Goal: Task Accomplishment & Management: Manage account settings

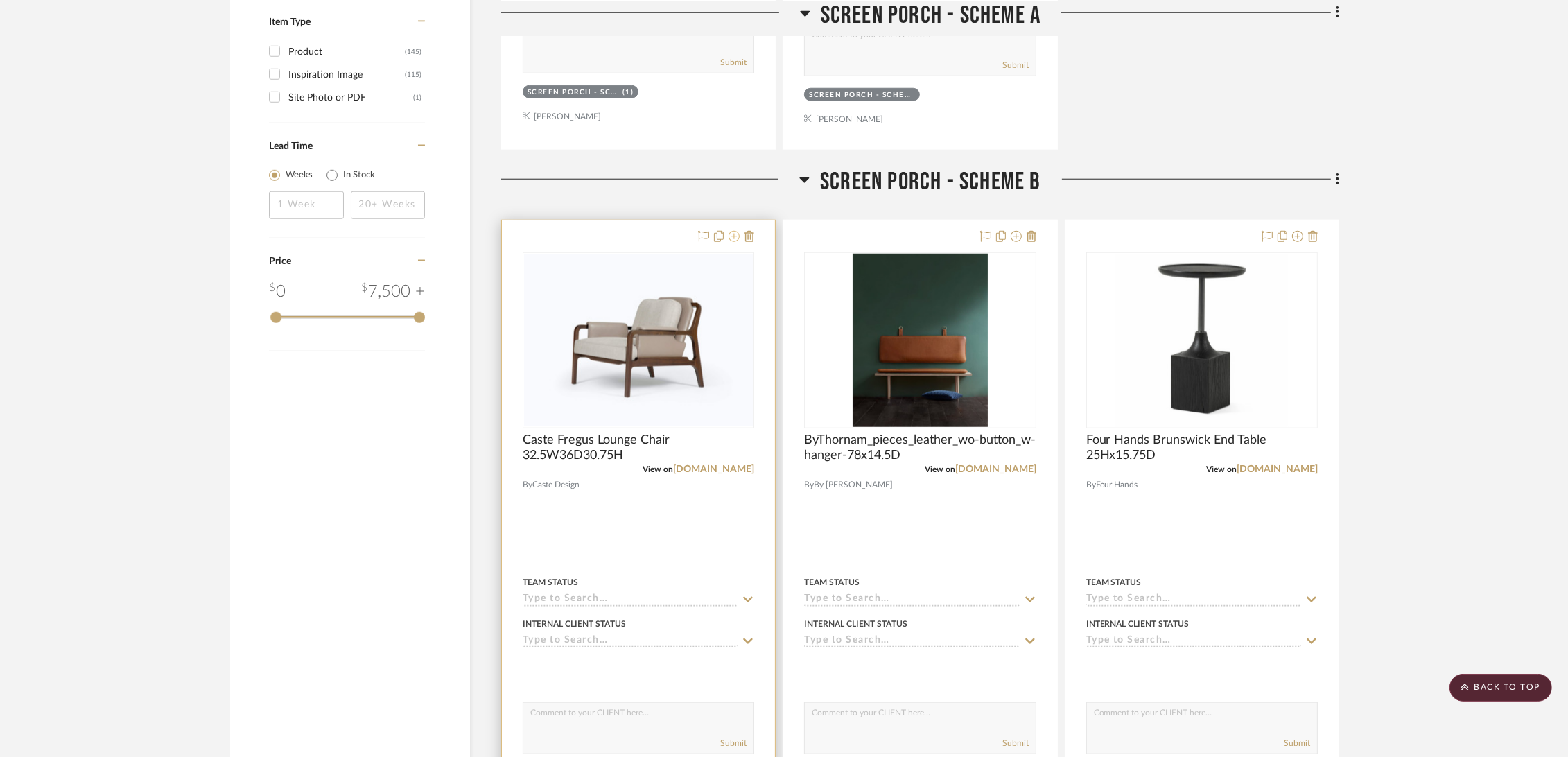
click at [734, 237] on icon at bounding box center [733, 235] width 11 height 11
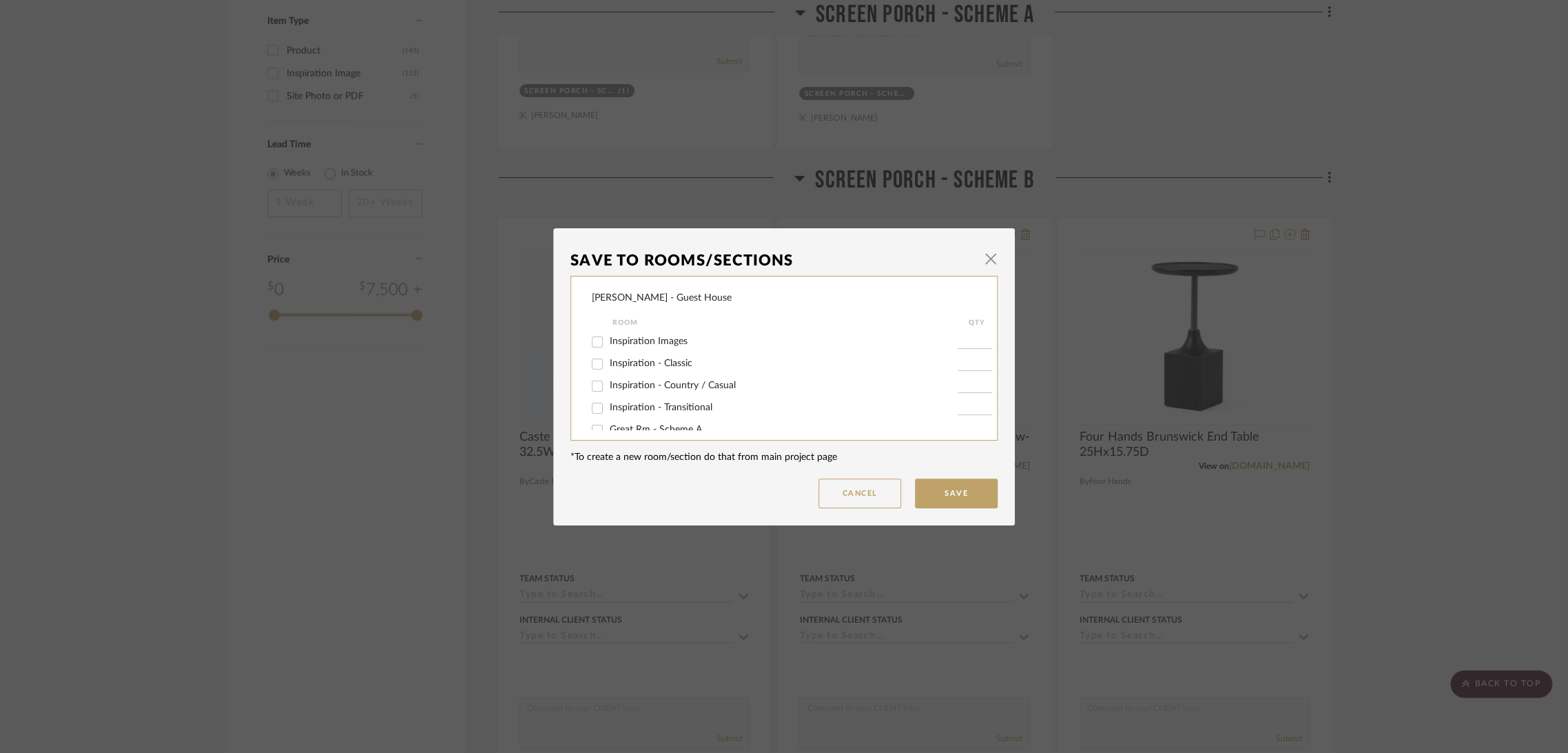
scroll to position [148, 0]
click at [635, 420] on label "Potential Furniture Options" at bounding box center [784, 415] width 348 height 12
click at [609, 420] on input "Potential Furniture Options" at bounding box center [597, 415] width 23 height 23
checkbox input "true"
type input "1"
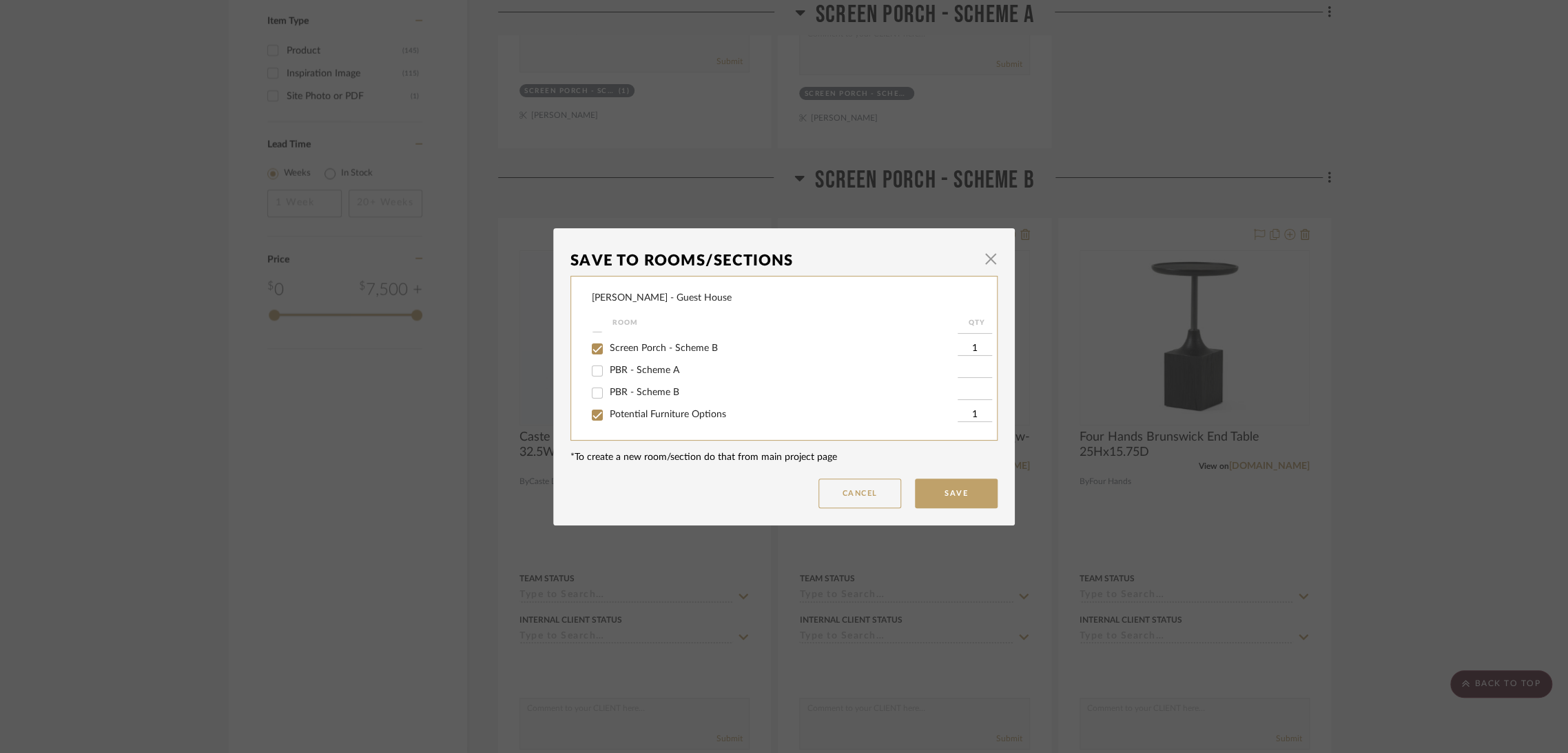
click at [660, 348] on span "Screen Porch - Scheme B" at bounding box center [664, 349] width 109 height 10
click at [609, 348] on input "Screen Porch - Scheme B" at bounding box center [597, 349] width 23 height 23
checkbox input "false"
click at [944, 496] on button "Save" at bounding box center [956, 494] width 82 height 29
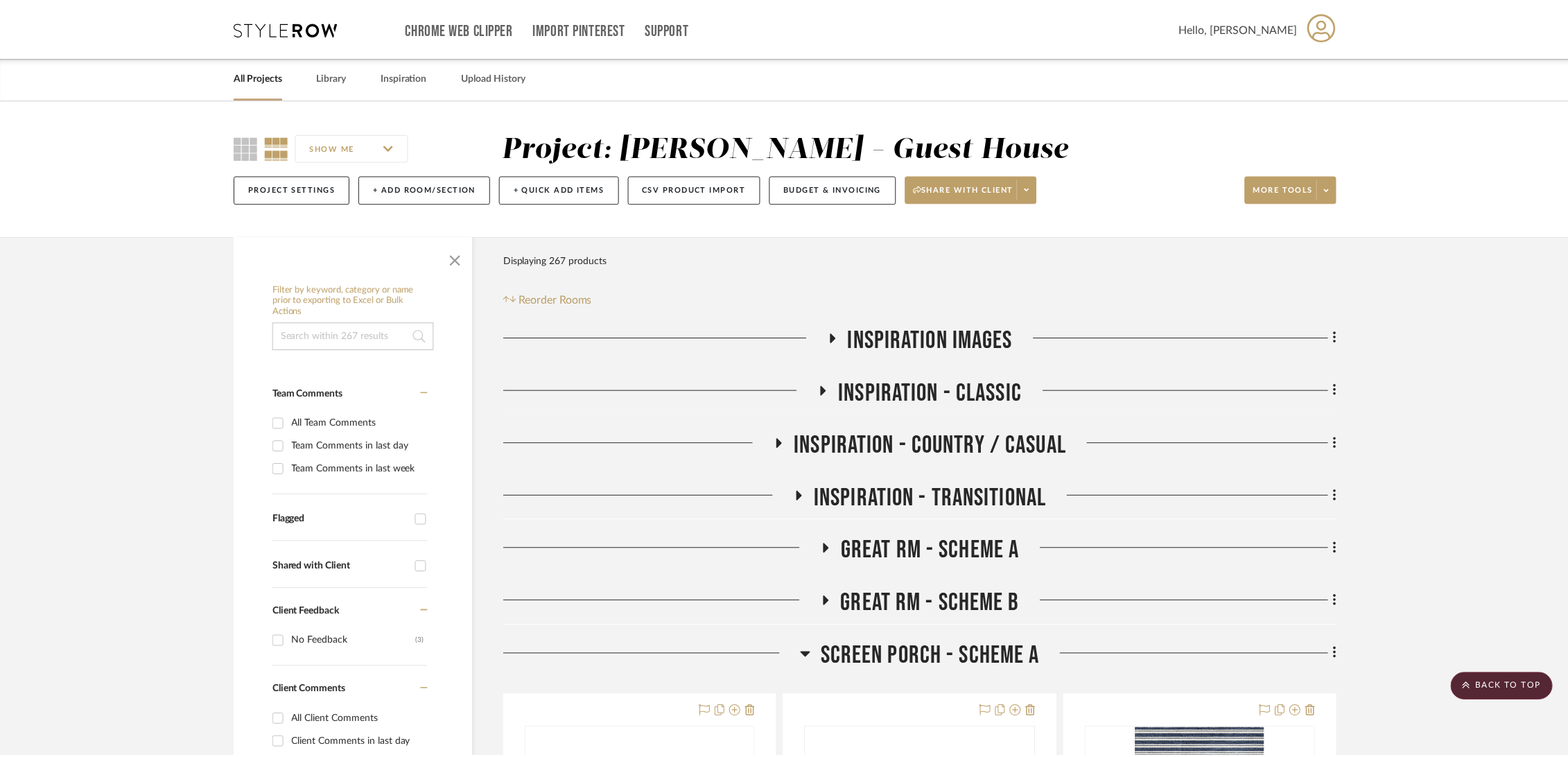
scroll to position [1771, 0]
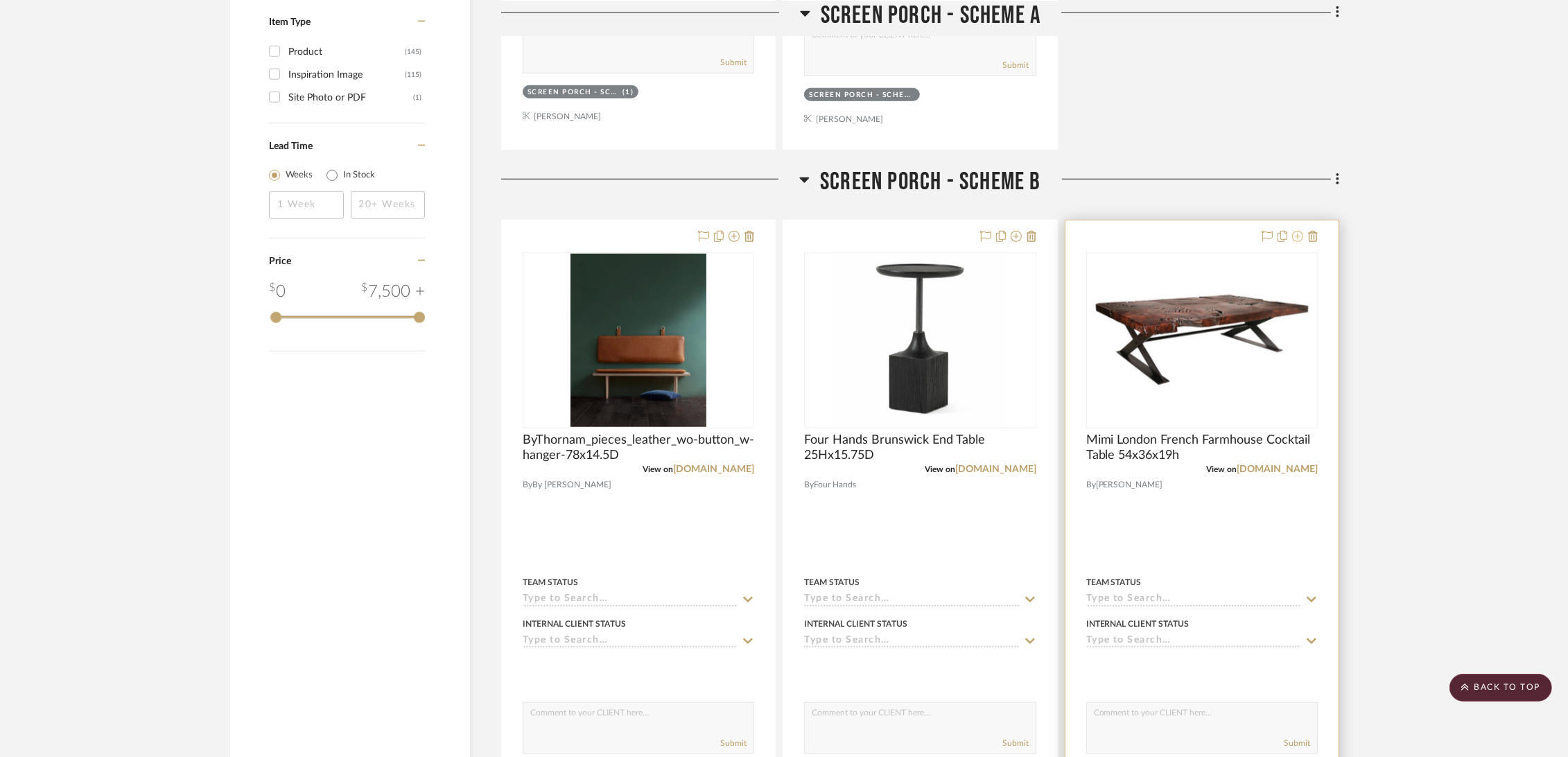
click at [1294, 237] on icon at bounding box center [1296, 235] width 11 height 11
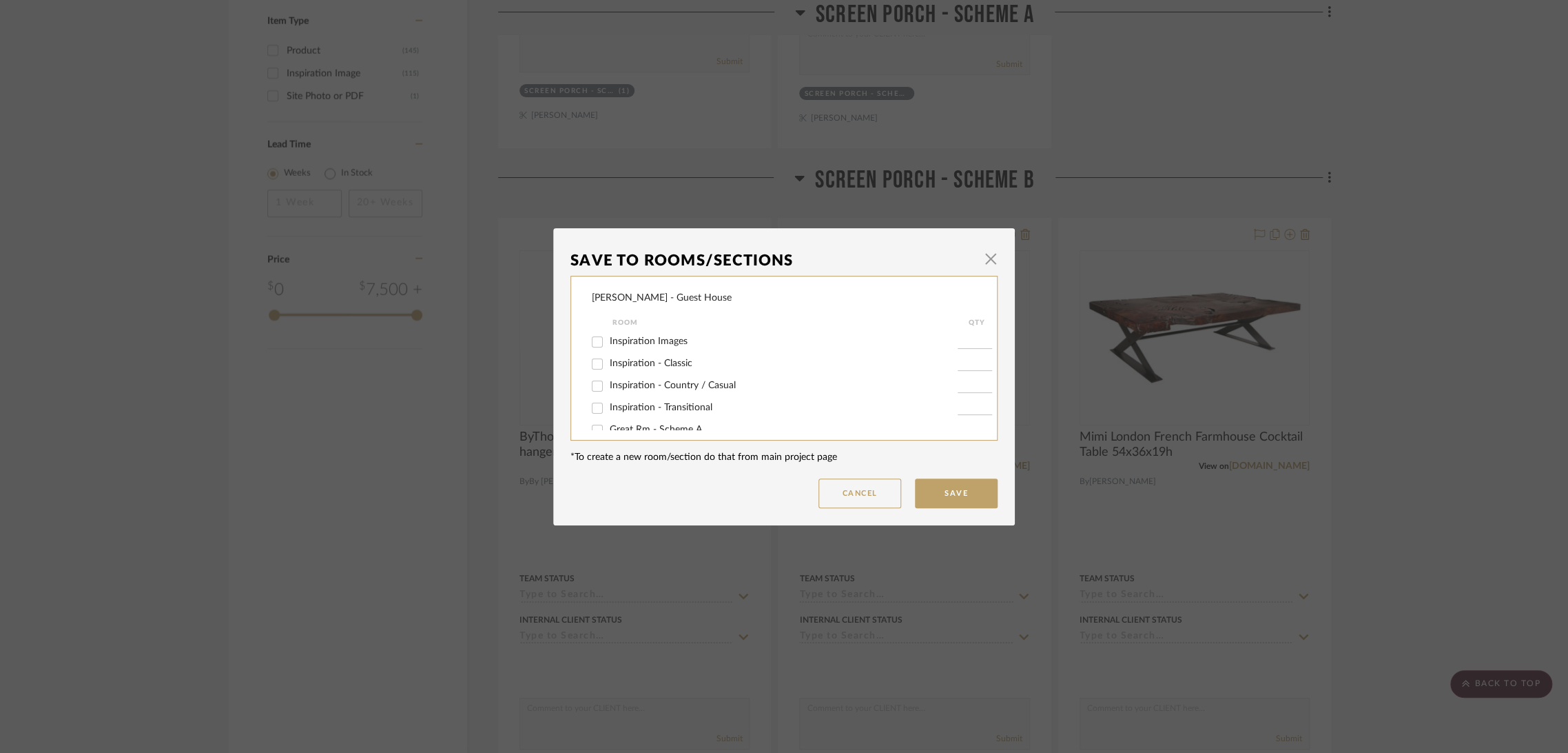
scroll to position [148, 0]
click at [652, 353] on span "Screen Porch - Scheme B" at bounding box center [664, 349] width 109 height 10
click at [609, 353] on input "Screen Porch - Scheme B" at bounding box center [597, 349] width 23 height 23
checkbox input "false"
click at [642, 414] on span "Potential Furniture Options" at bounding box center [668, 414] width 116 height 10
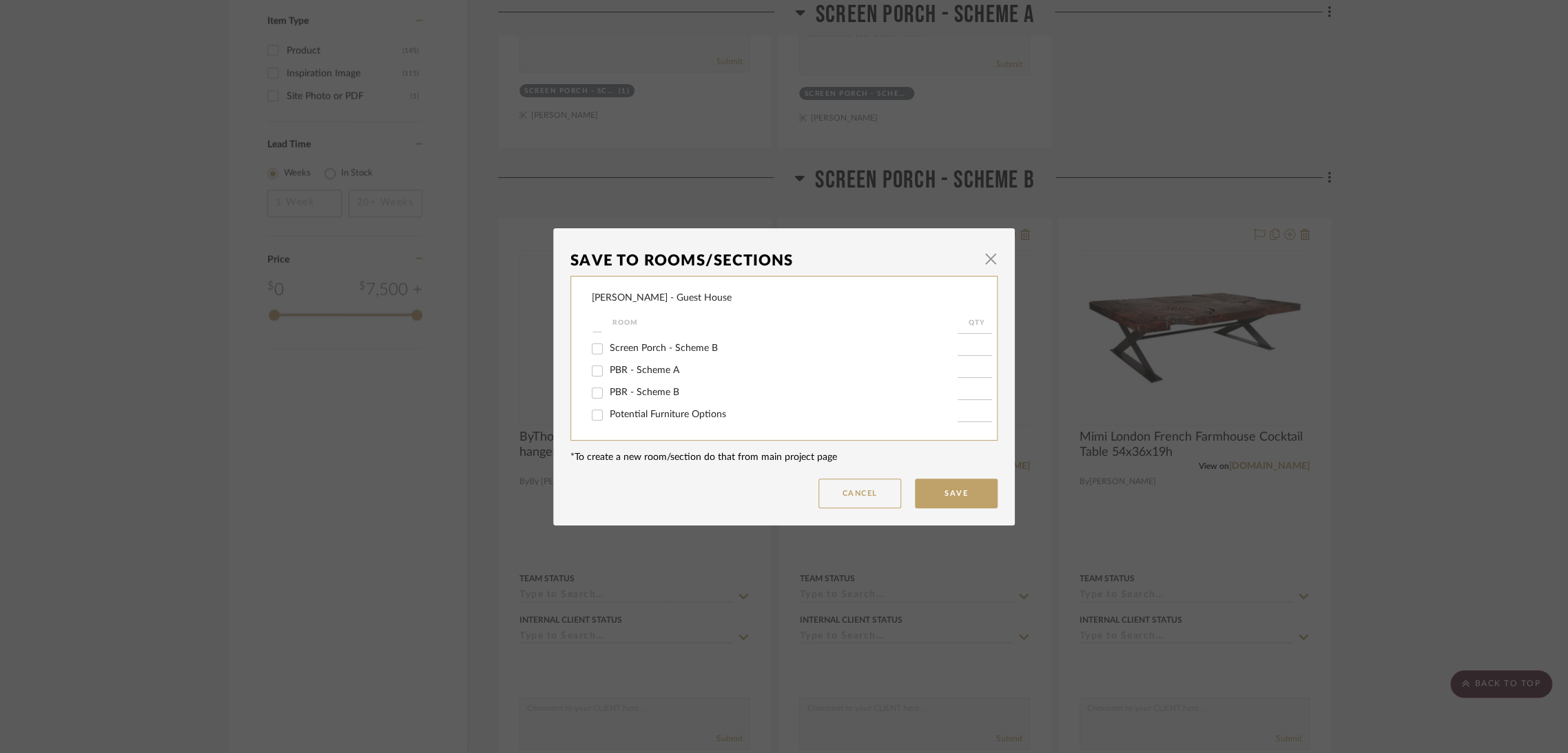
click at [609, 414] on input "Potential Furniture Options" at bounding box center [597, 415] width 23 height 23
checkbox input "true"
type input "1"
click at [962, 494] on button "Save" at bounding box center [956, 494] width 82 height 29
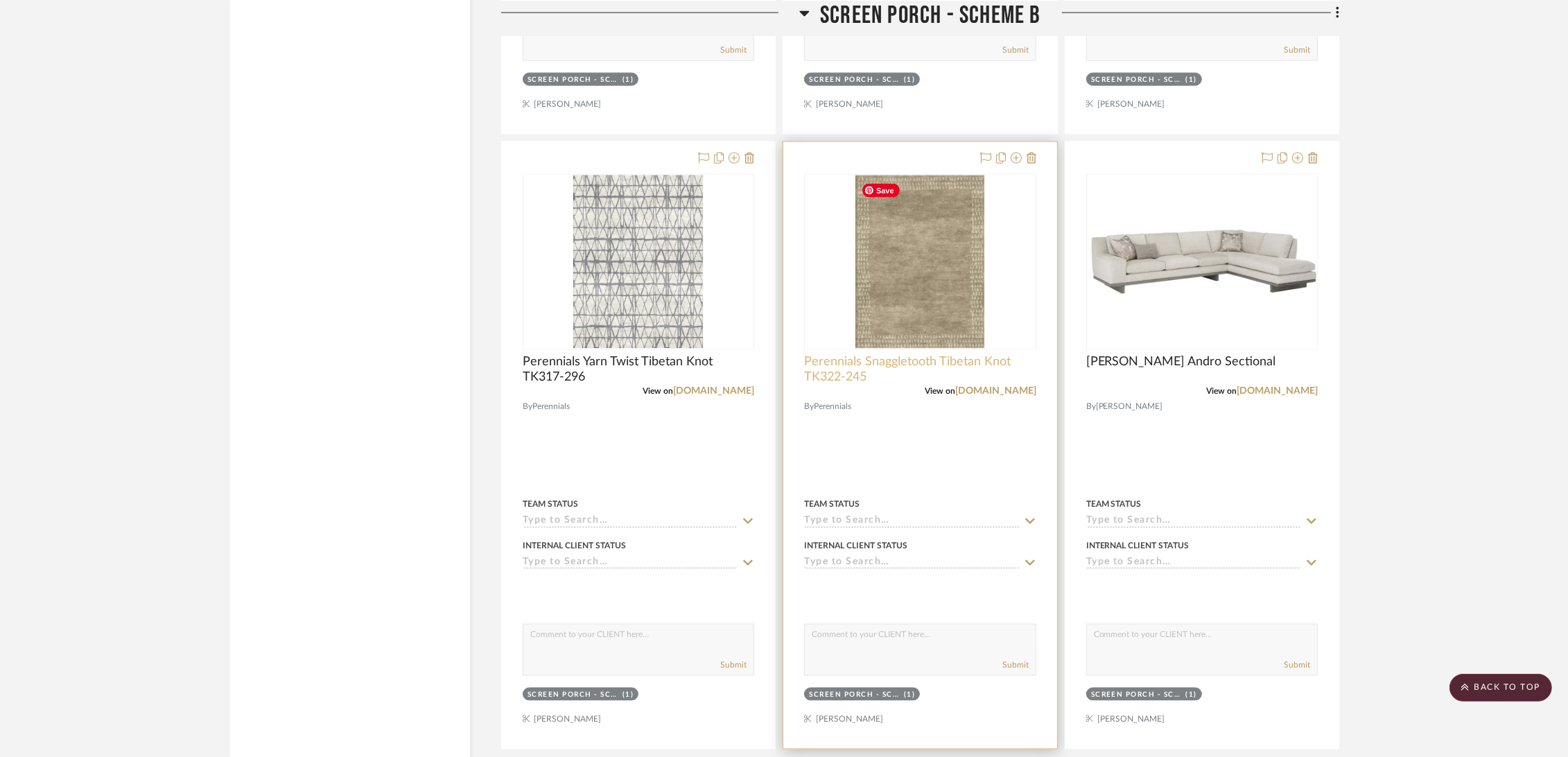
scroll to position [2541, 0]
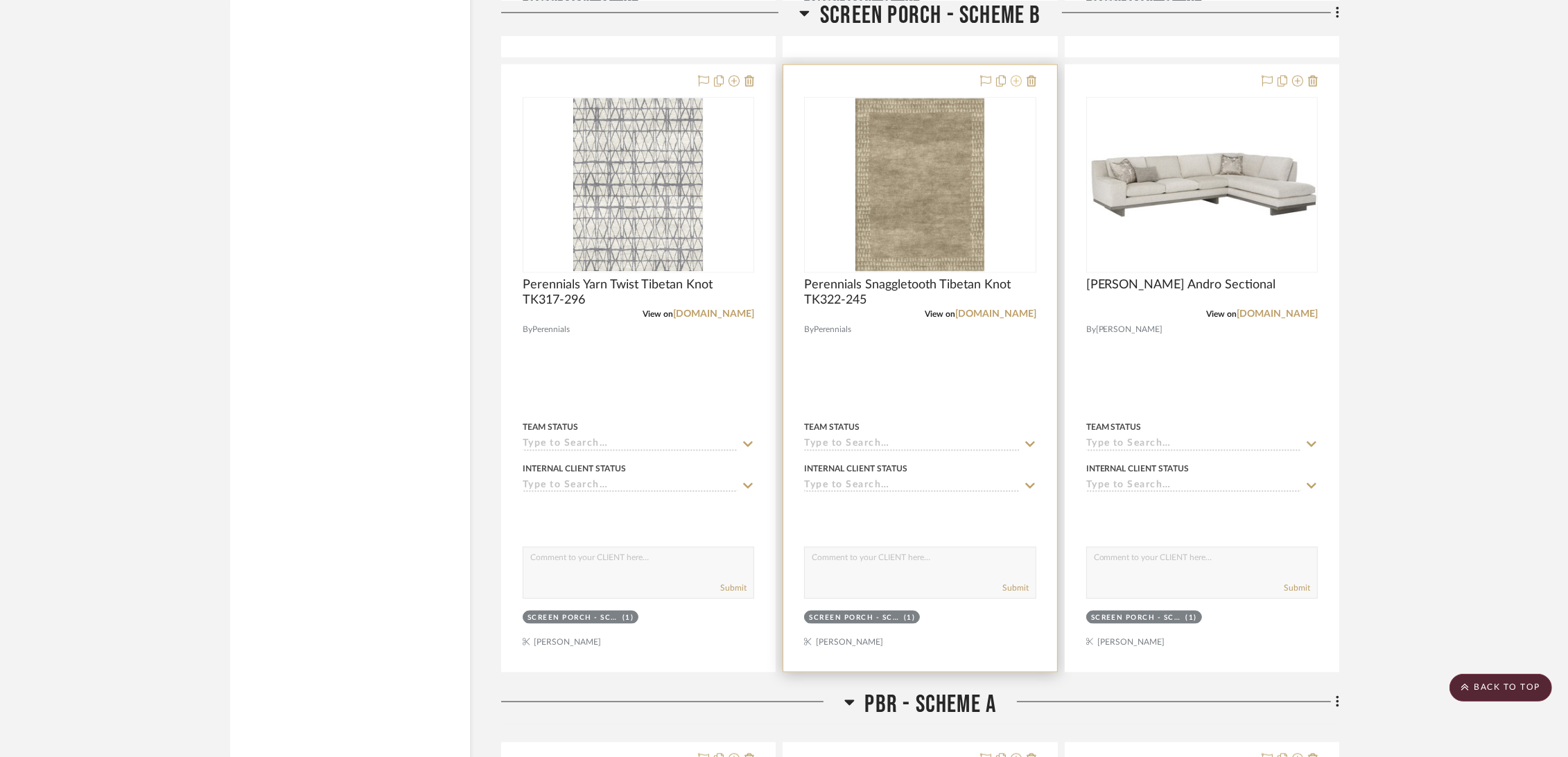
click at [1017, 82] on icon at bounding box center [1016, 81] width 11 height 11
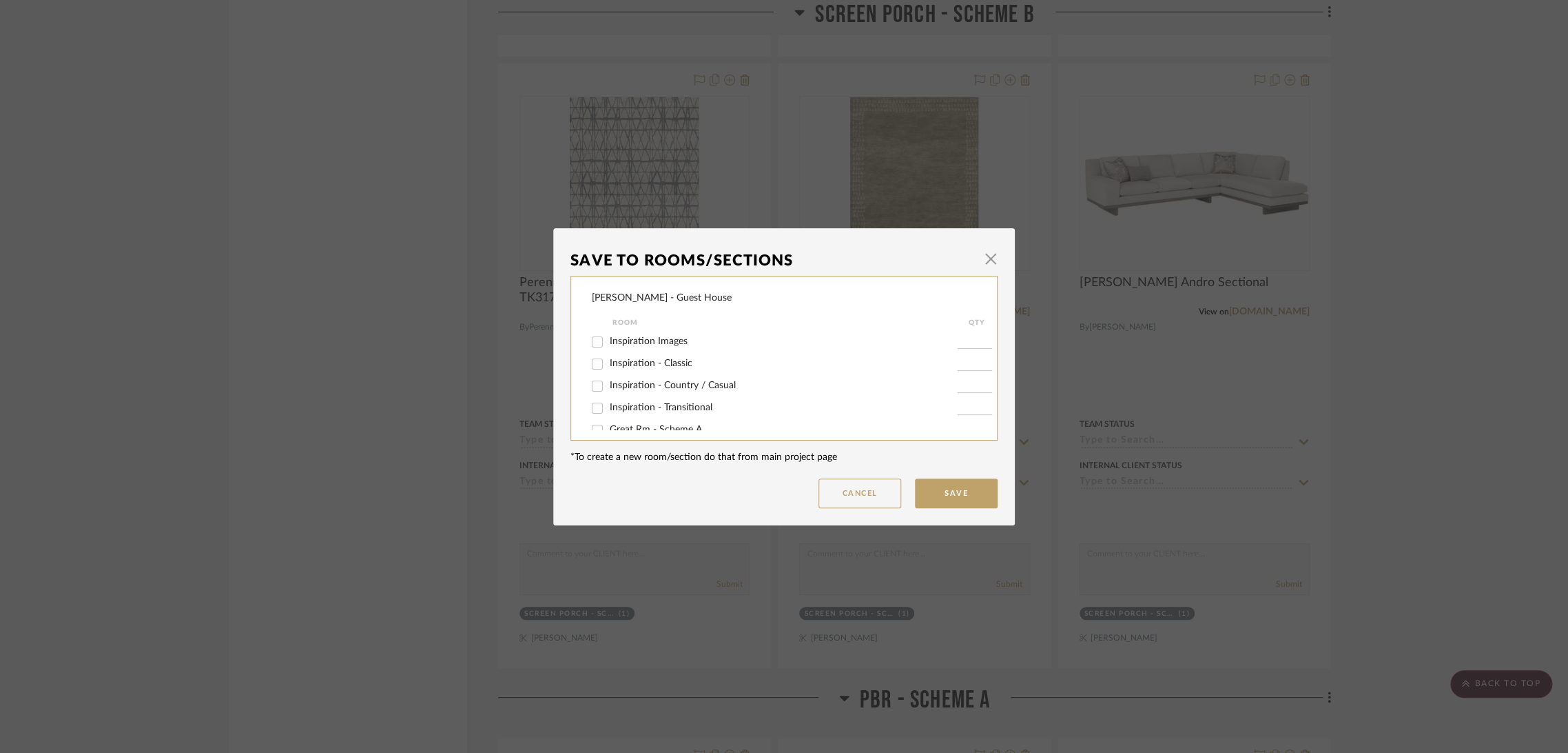
scroll to position [148, 0]
click at [630, 411] on span "Potential Furniture Options" at bounding box center [668, 414] width 116 height 10
click at [609, 411] on input "Potential Furniture Options" at bounding box center [597, 415] width 23 height 23
checkbox input "true"
type input "1"
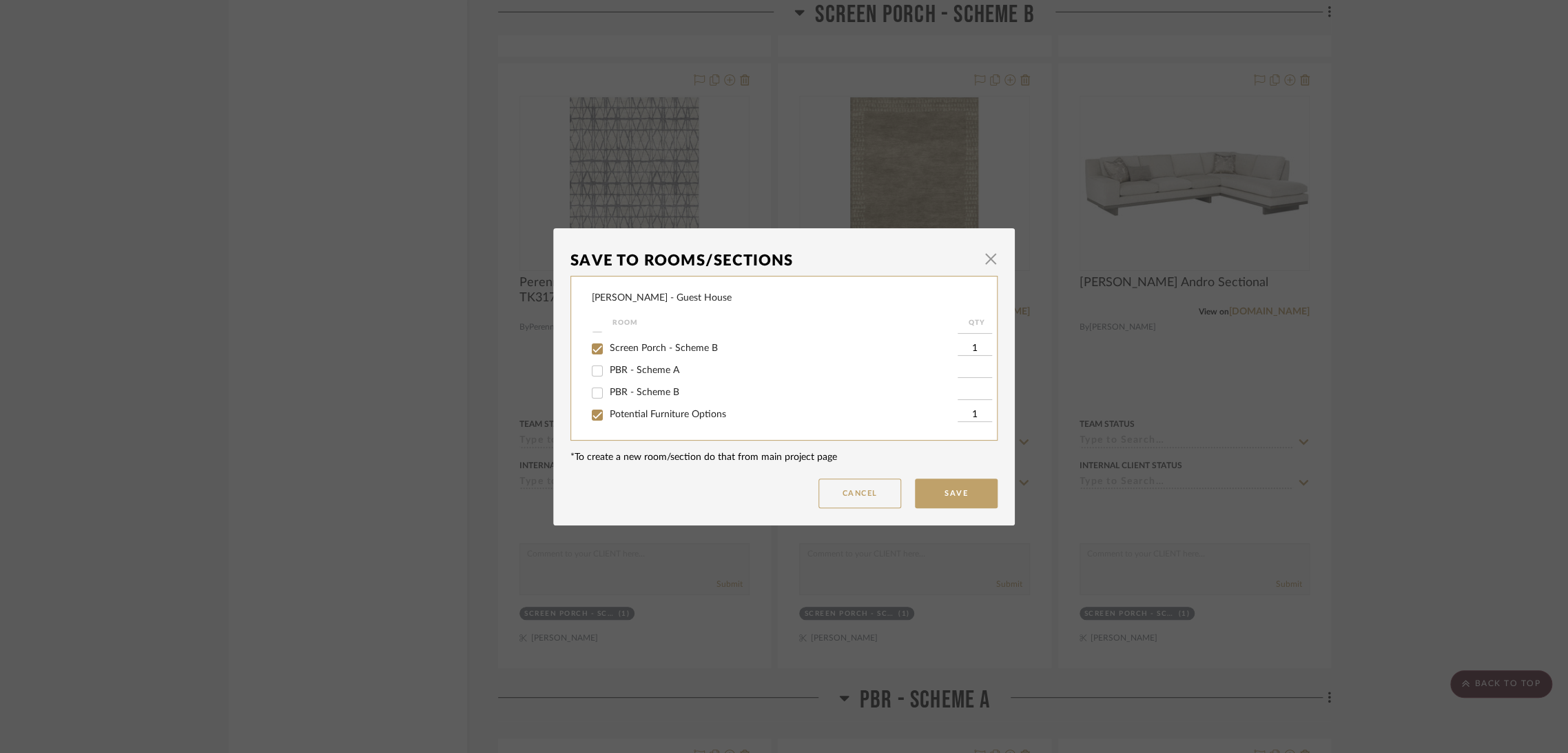
click at [674, 347] on span "Screen Porch - Scheme B" at bounding box center [664, 349] width 109 height 10
click at [609, 347] on input "Screen Porch - Scheme B" at bounding box center [597, 349] width 23 height 23
checkbox input "false"
click at [965, 495] on button "Save" at bounding box center [956, 494] width 82 height 29
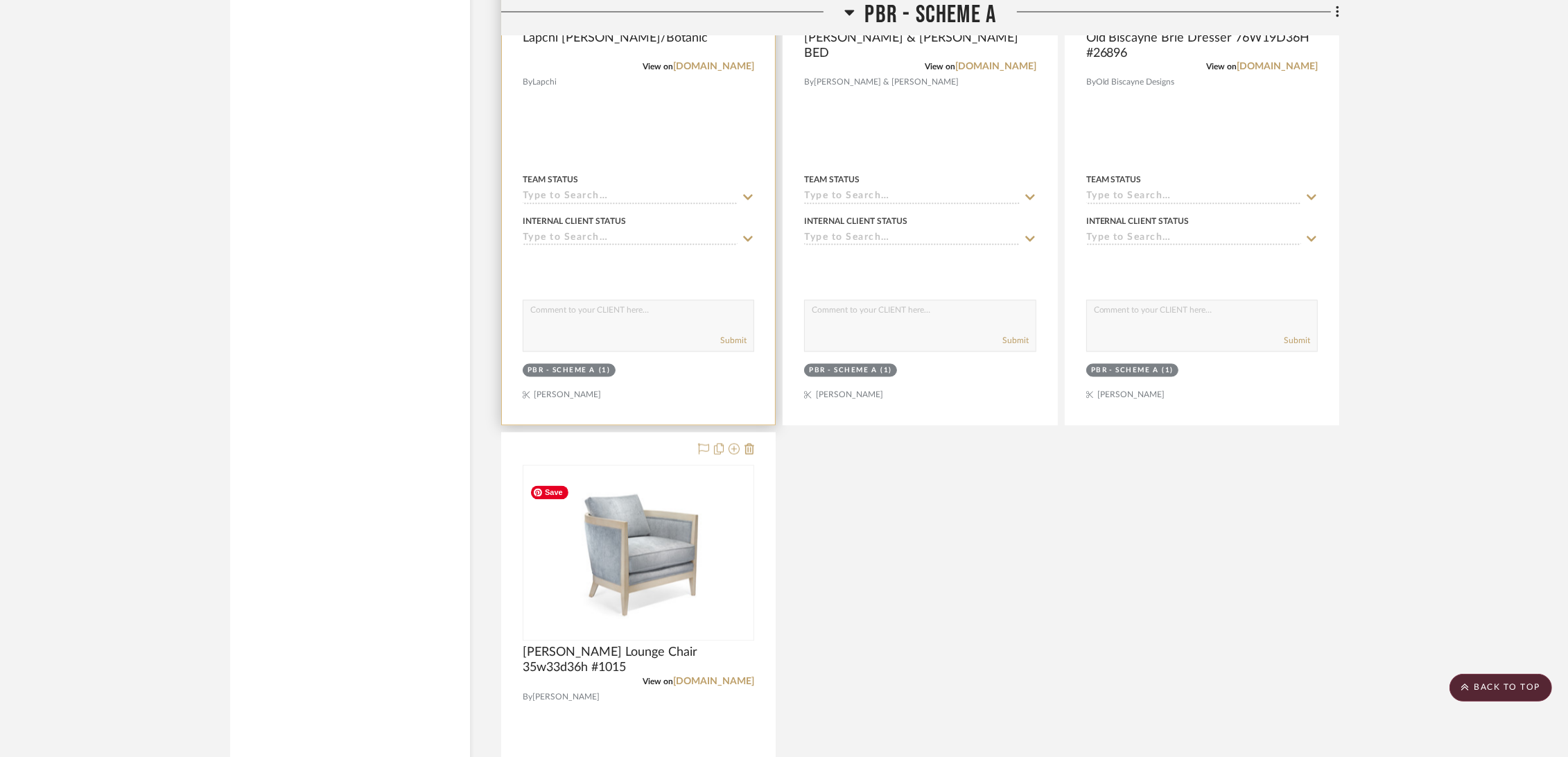
scroll to position [3080, 0]
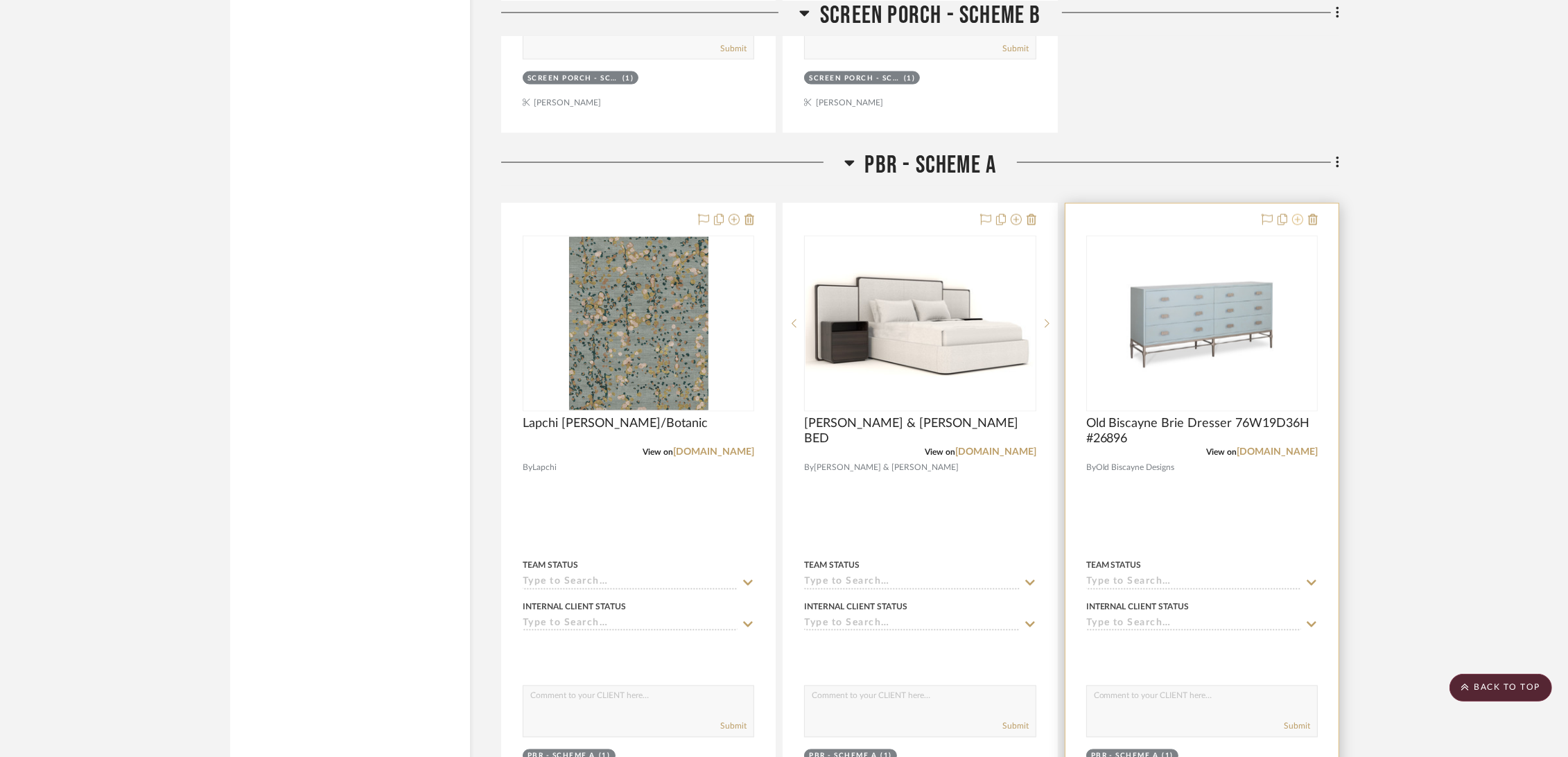
click at [1294, 215] on icon at bounding box center [1296, 220] width 11 height 11
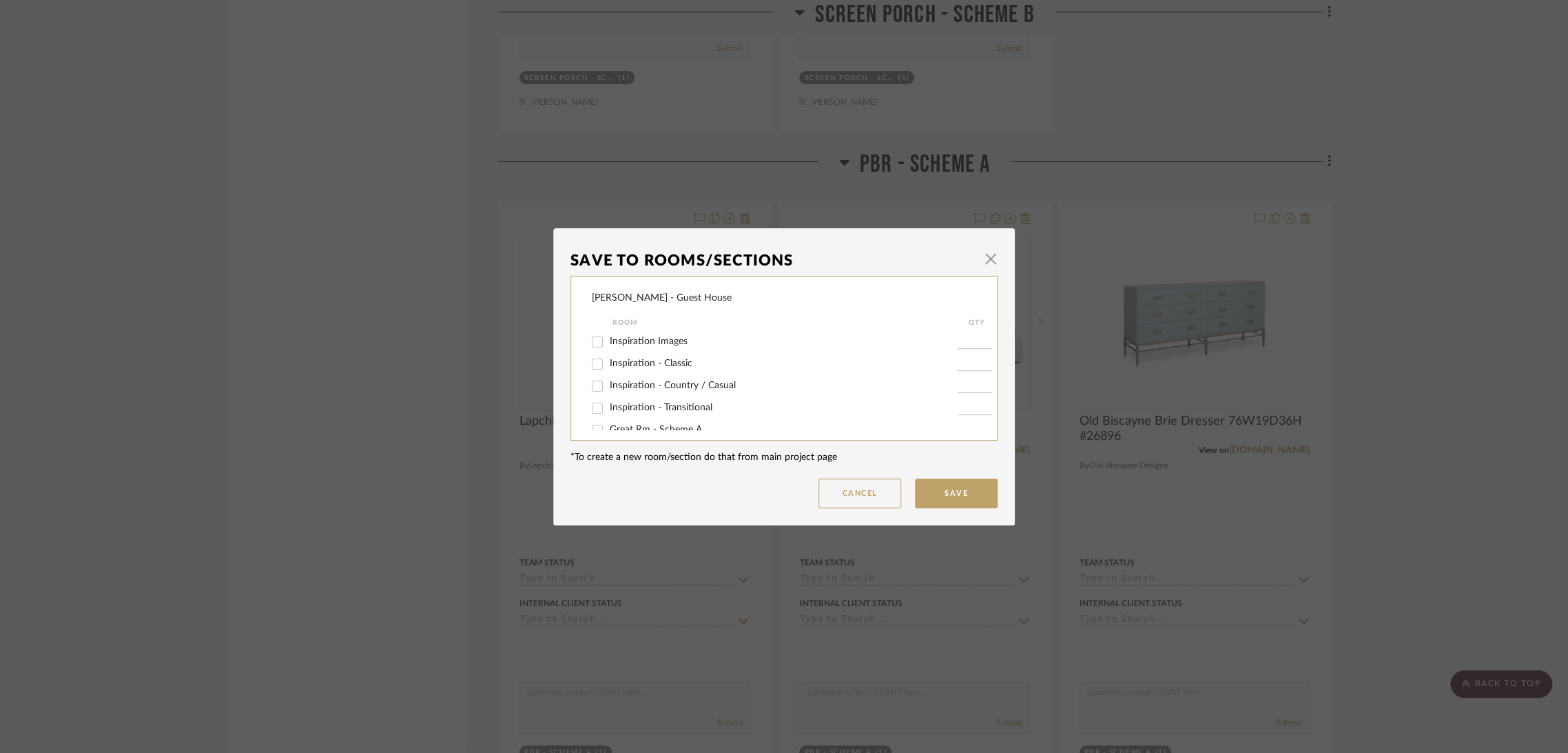
scroll to position [148, 0]
click at [644, 368] on span "PBR - Scheme A" at bounding box center [644, 370] width 69 height 10
click at [609, 368] on input "PBR - Scheme A" at bounding box center [597, 371] width 23 height 23
checkbox input "false"
click at [643, 413] on span "Potential Furniture Options" at bounding box center [668, 414] width 116 height 10
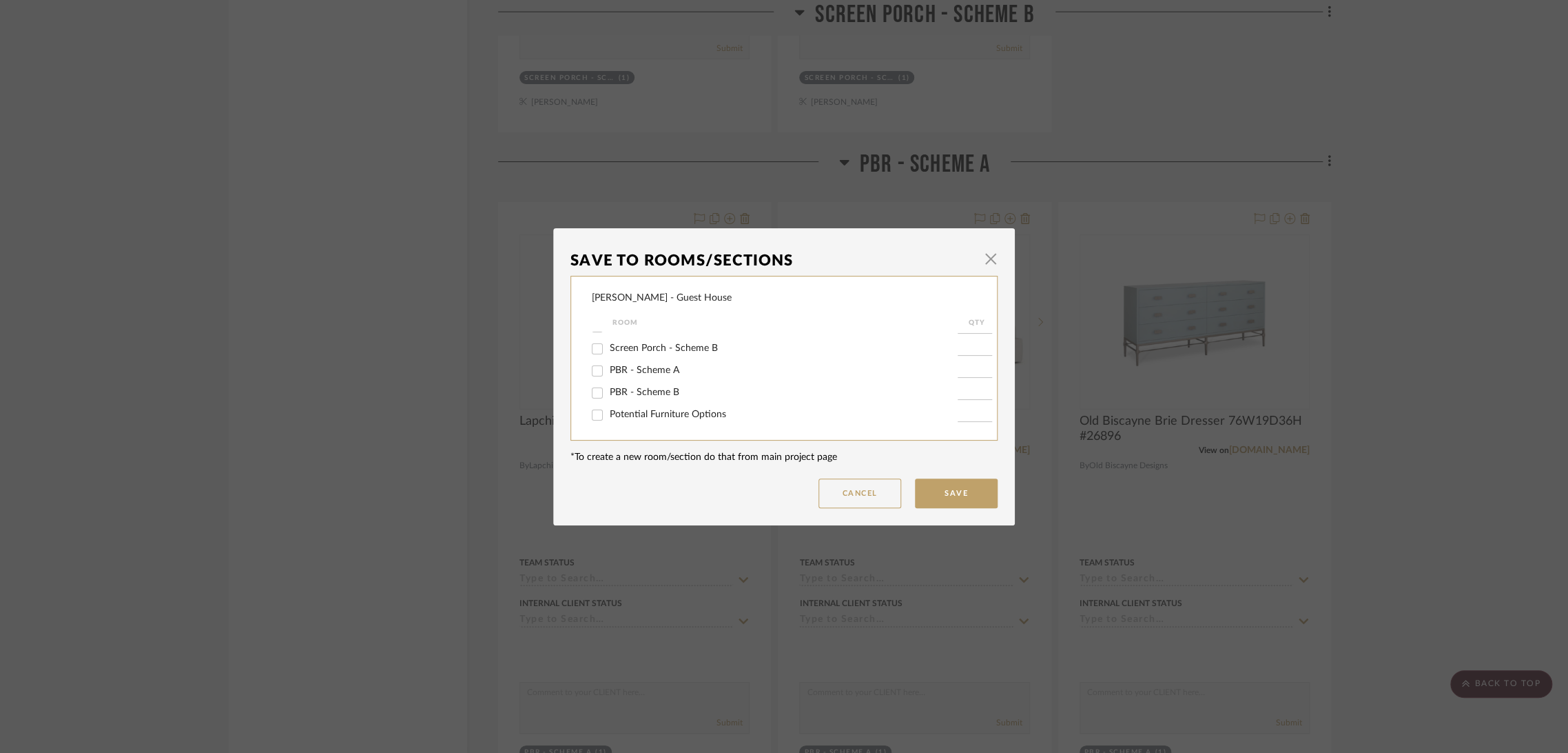
click at [609, 413] on input "Potential Furniture Options" at bounding box center [597, 415] width 23 height 23
checkbox input "true"
type input "1"
click at [945, 491] on button "Save" at bounding box center [956, 494] width 82 height 29
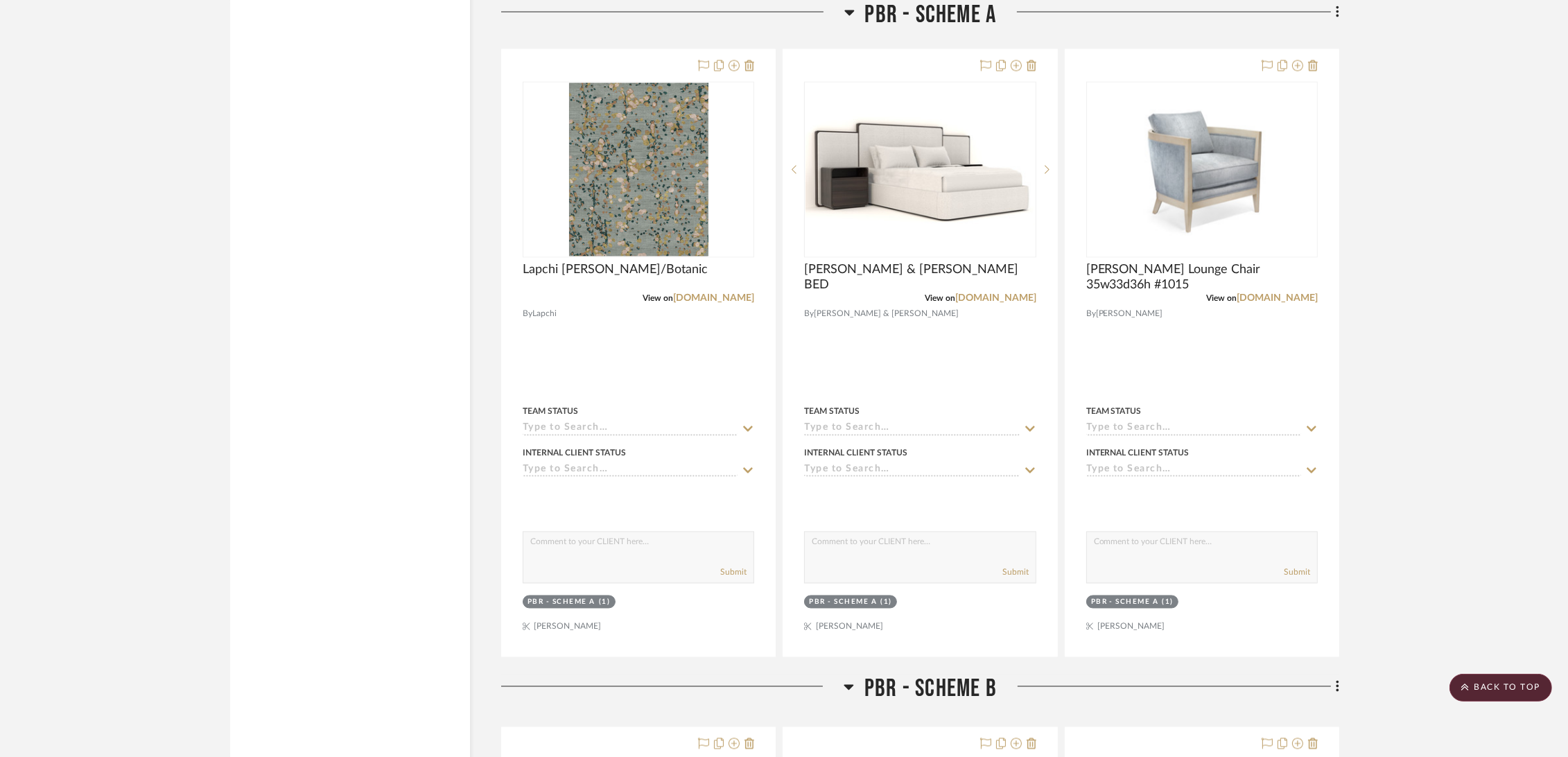
scroll to position [3080, 0]
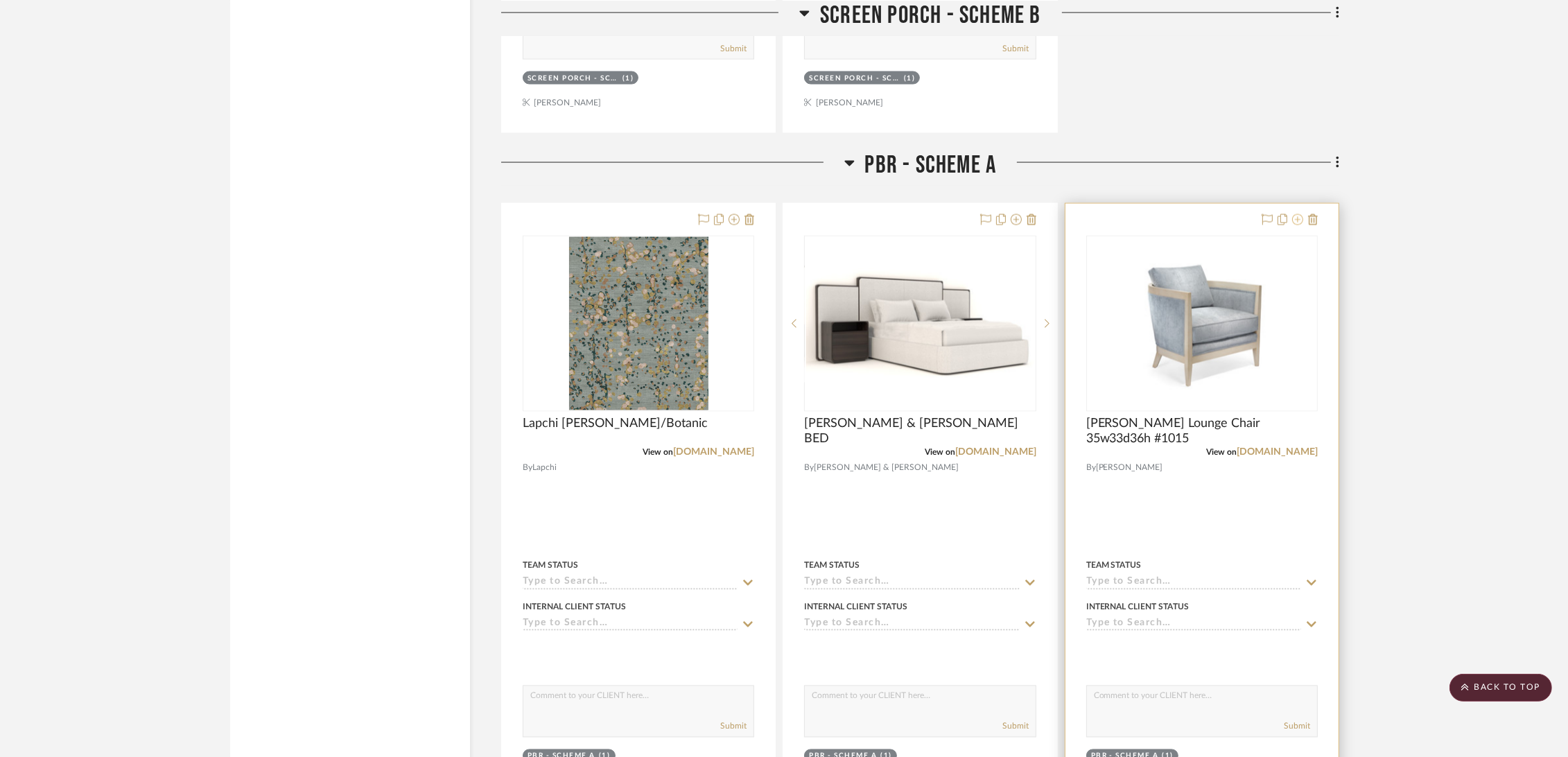
click at [1298, 219] on icon at bounding box center [1296, 220] width 11 height 11
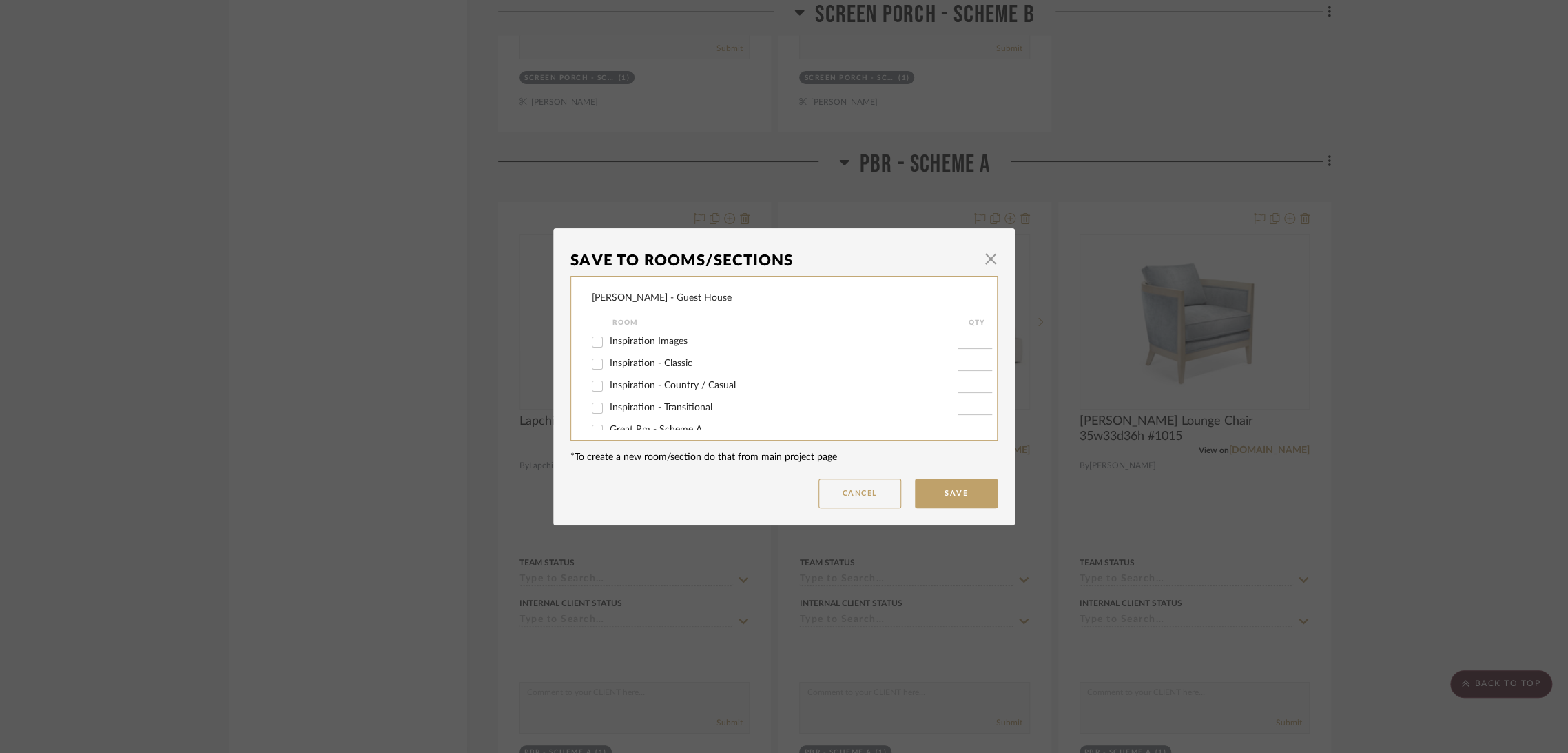
scroll to position [148, 0]
click at [642, 362] on div "PBR - Scheme A" at bounding box center [775, 371] width 366 height 23
click at [644, 373] on span "PBR - Scheme A" at bounding box center [644, 370] width 69 height 10
click at [609, 373] on input "PBR - Scheme A" at bounding box center [597, 371] width 23 height 23
checkbox input "false"
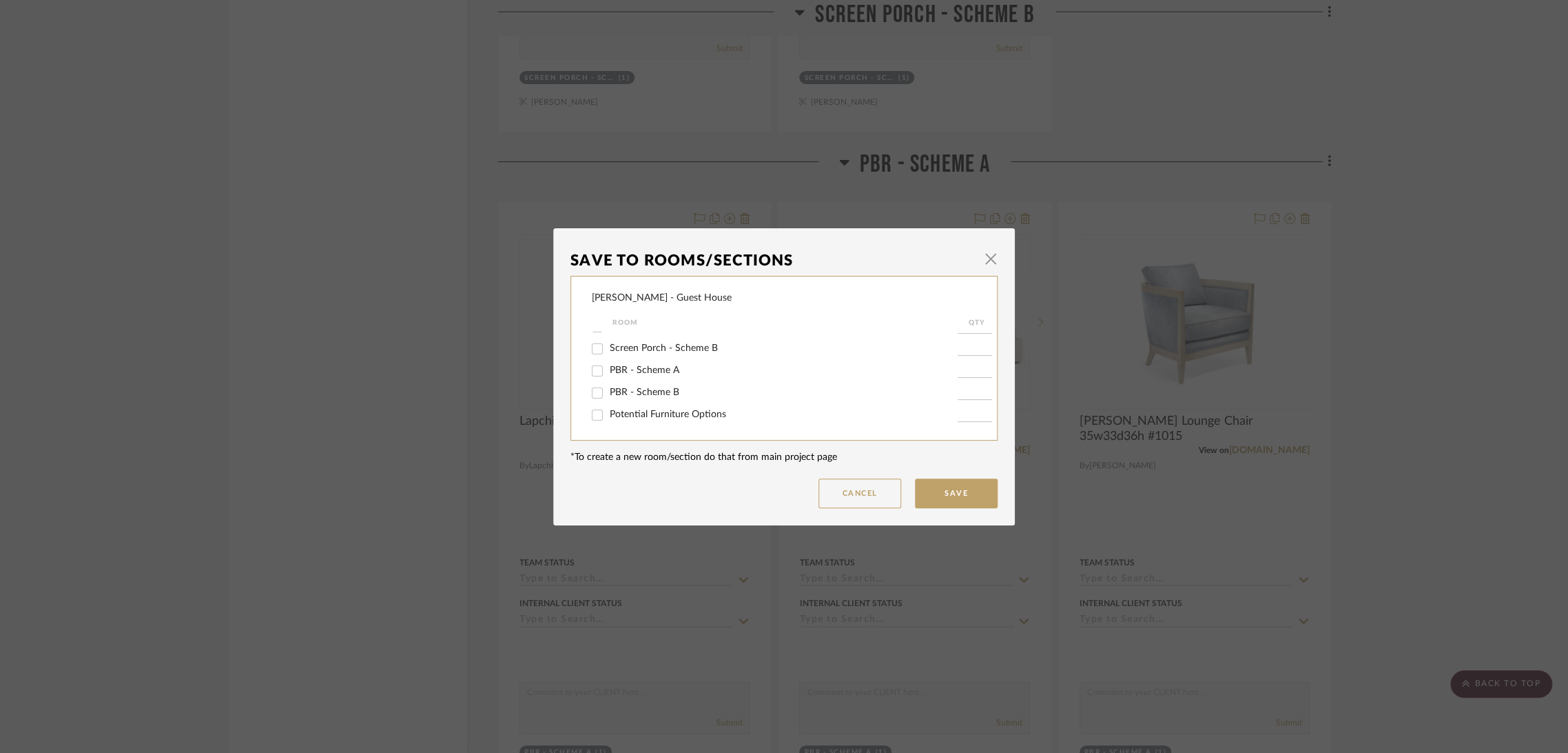
click at [639, 413] on span "Potential Furniture Options" at bounding box center [668, 414] width 116 height 10
click at [609, 413] on input "Potential Furniture Options" at bounding box center [597, 415] width 23 height 23
checkbox input "true"
type input "1"
click at [972, 499] on button "Save" at bounding box center [956, 494] width 82 height 29
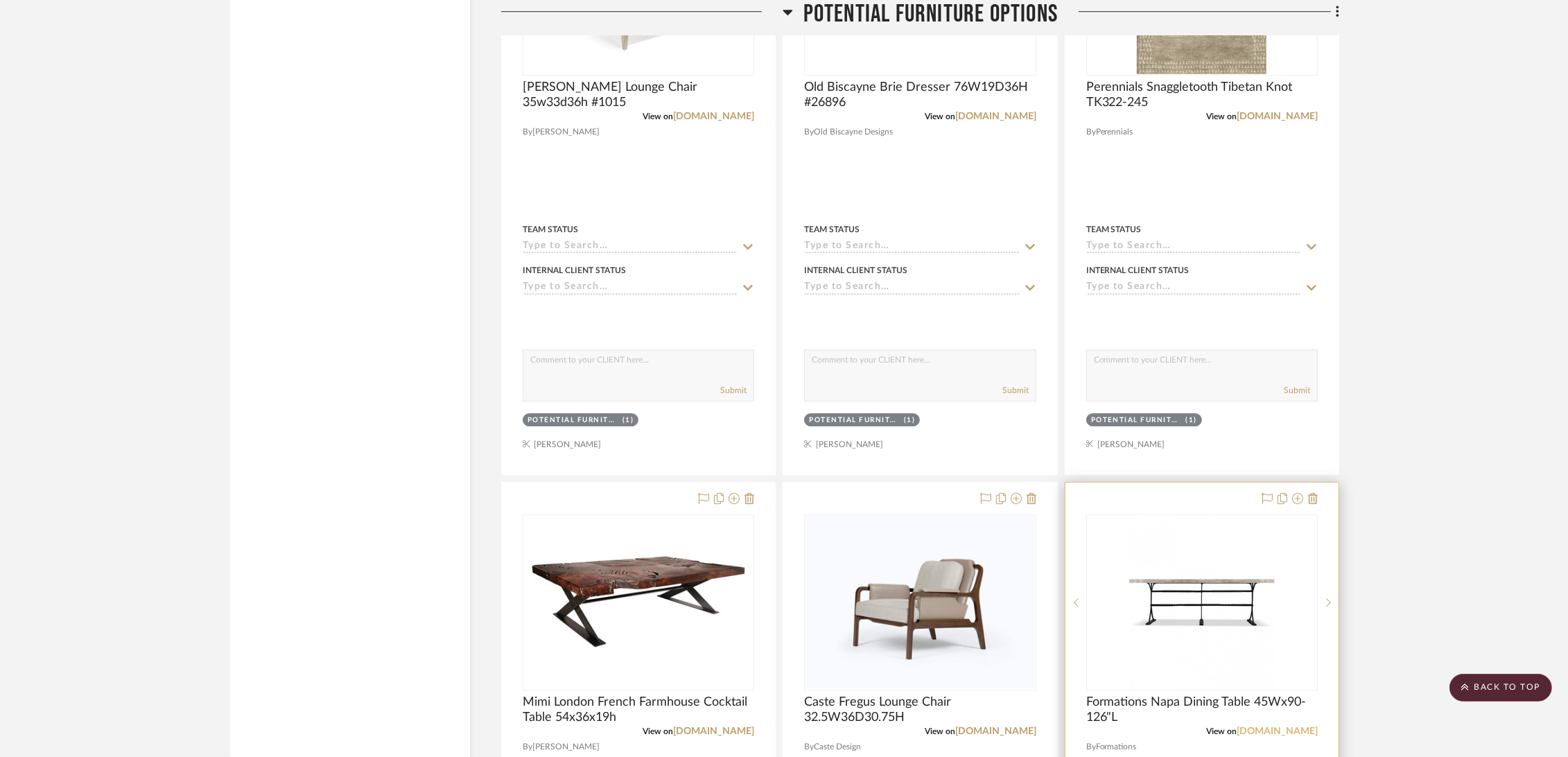
scroll to position [5622, 0]
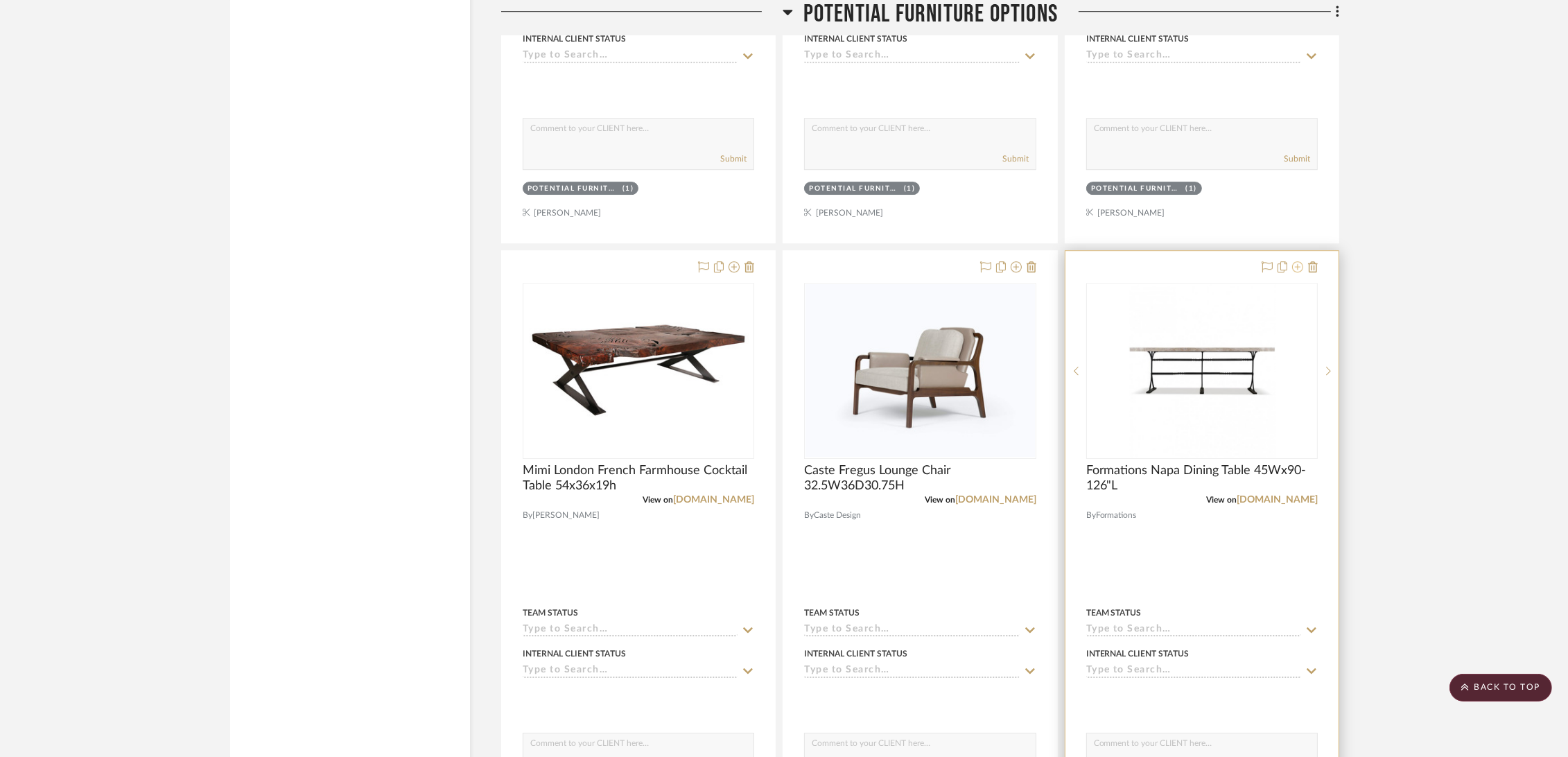
click at [1301, 266] on icon at bounding box center [1296, 266] width 11 height 11
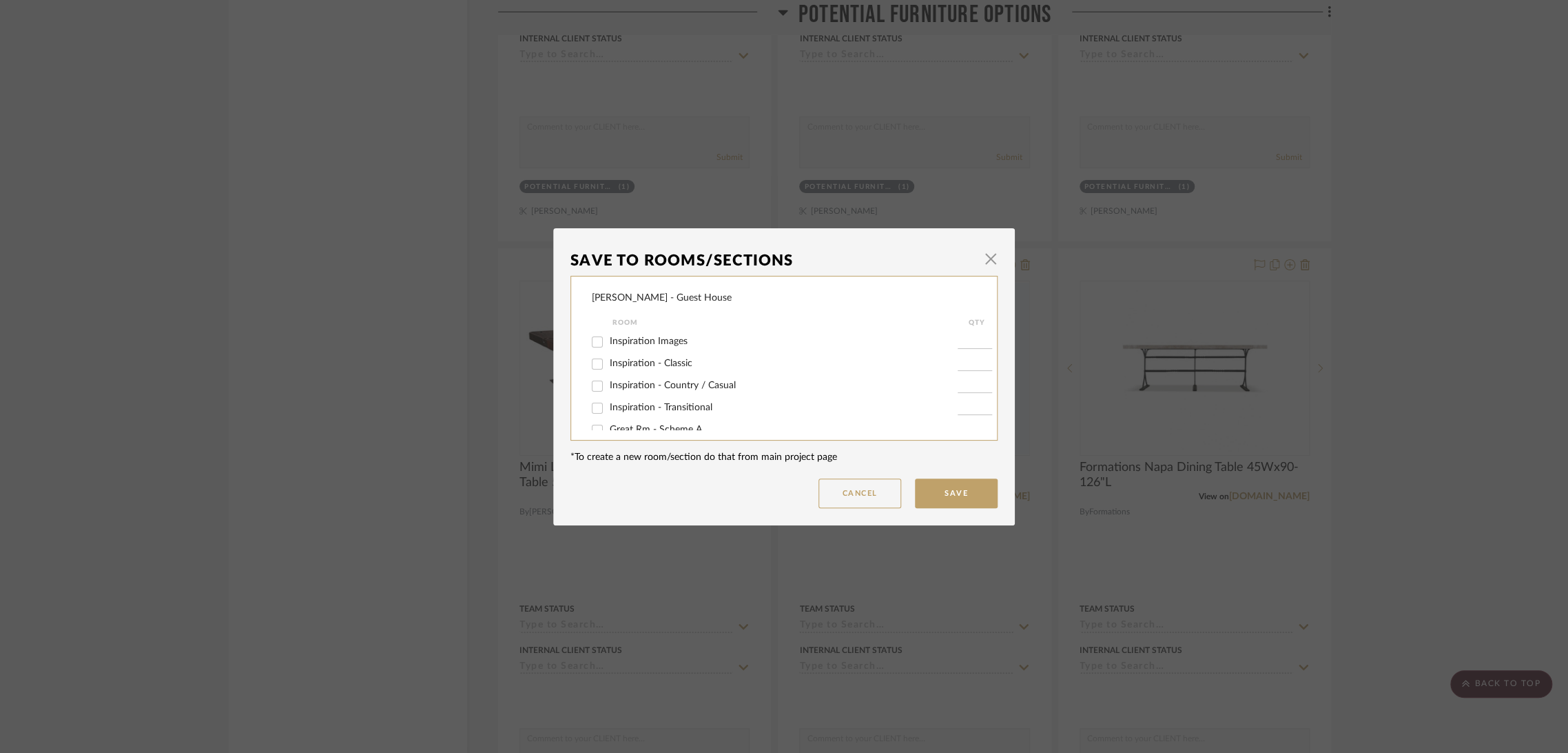
scroll to position [148, 0]
click at [688, 350] on span "Screen Porch - Scheme B" at bounding box center [664, 349] width 109 height 10
click at [609, 350] on input "Screen Porch - Scheme B" at bounding box center [597, 349] width 23 height 23
checkbox input "true"
type input "1"
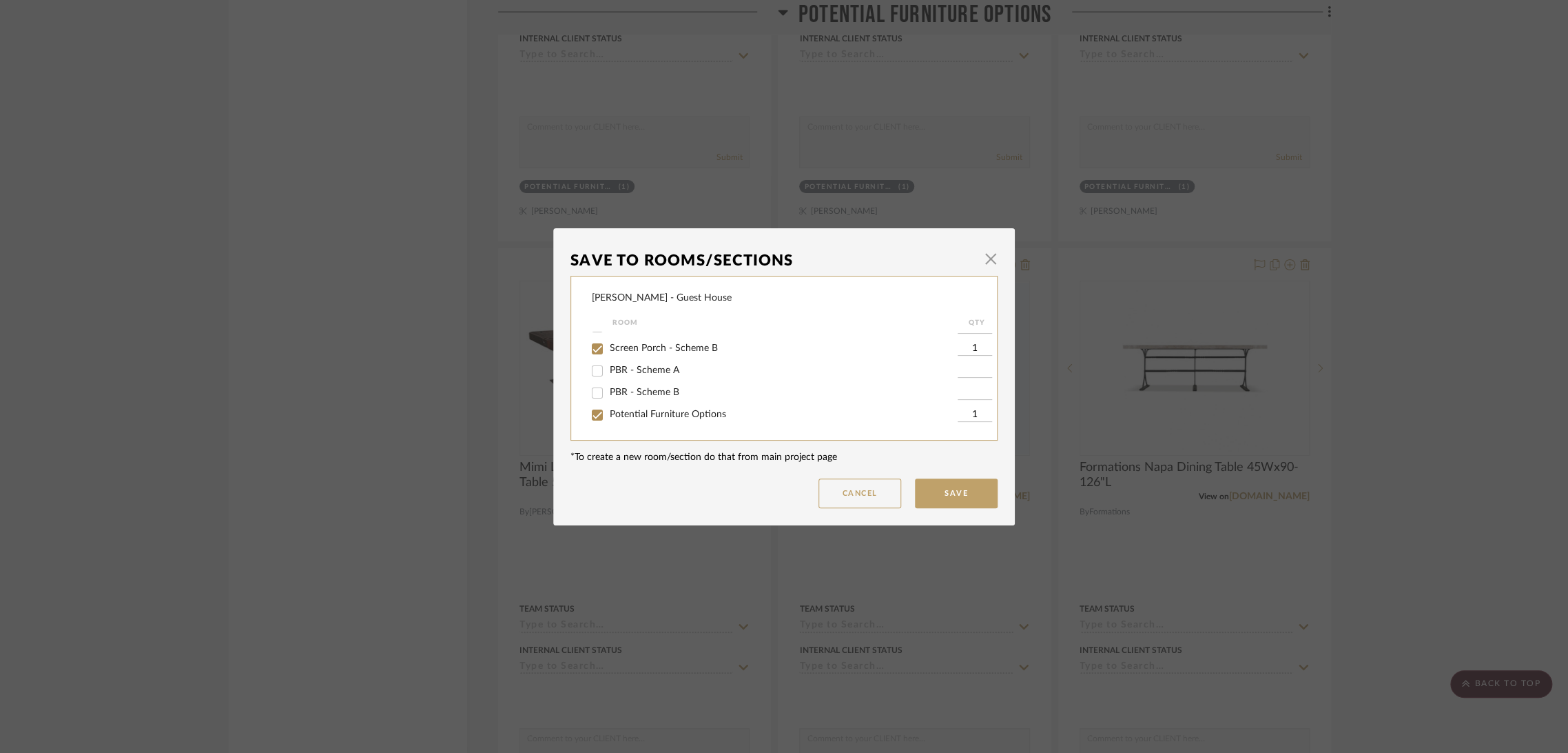
click at [629, 409] on span "Potential Furniture Options" at bounding box center [668, 414] width 116 height 10
click at [609, 409] on input "Potential Furniture Options" at bounding box center [597, 415] width 23 height 23
checkbox input "false"
click at [964, 492] on button "Save" at bounding box center [956, 494] width 82 height 29
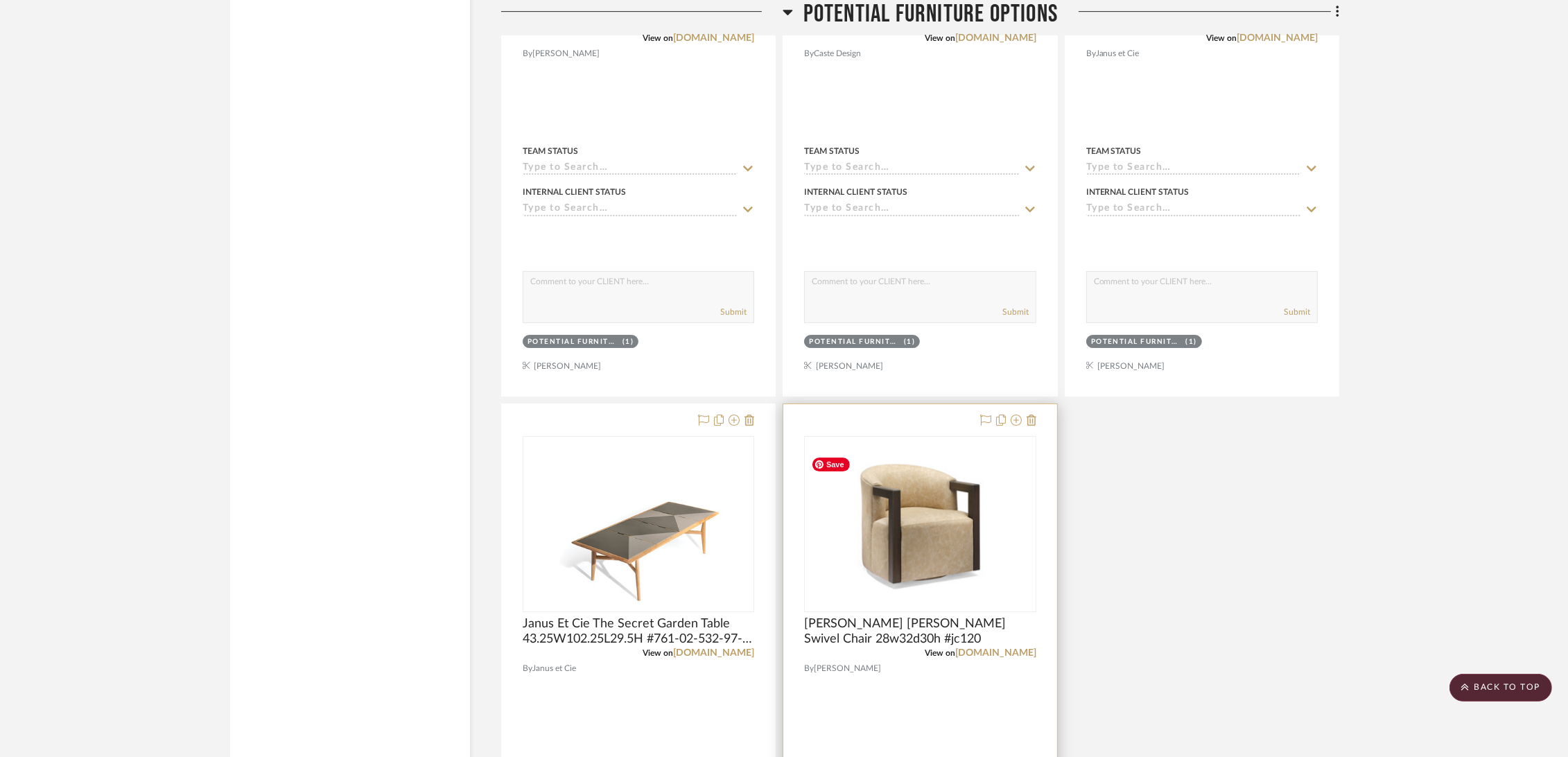
scroll to position [5775, 0]
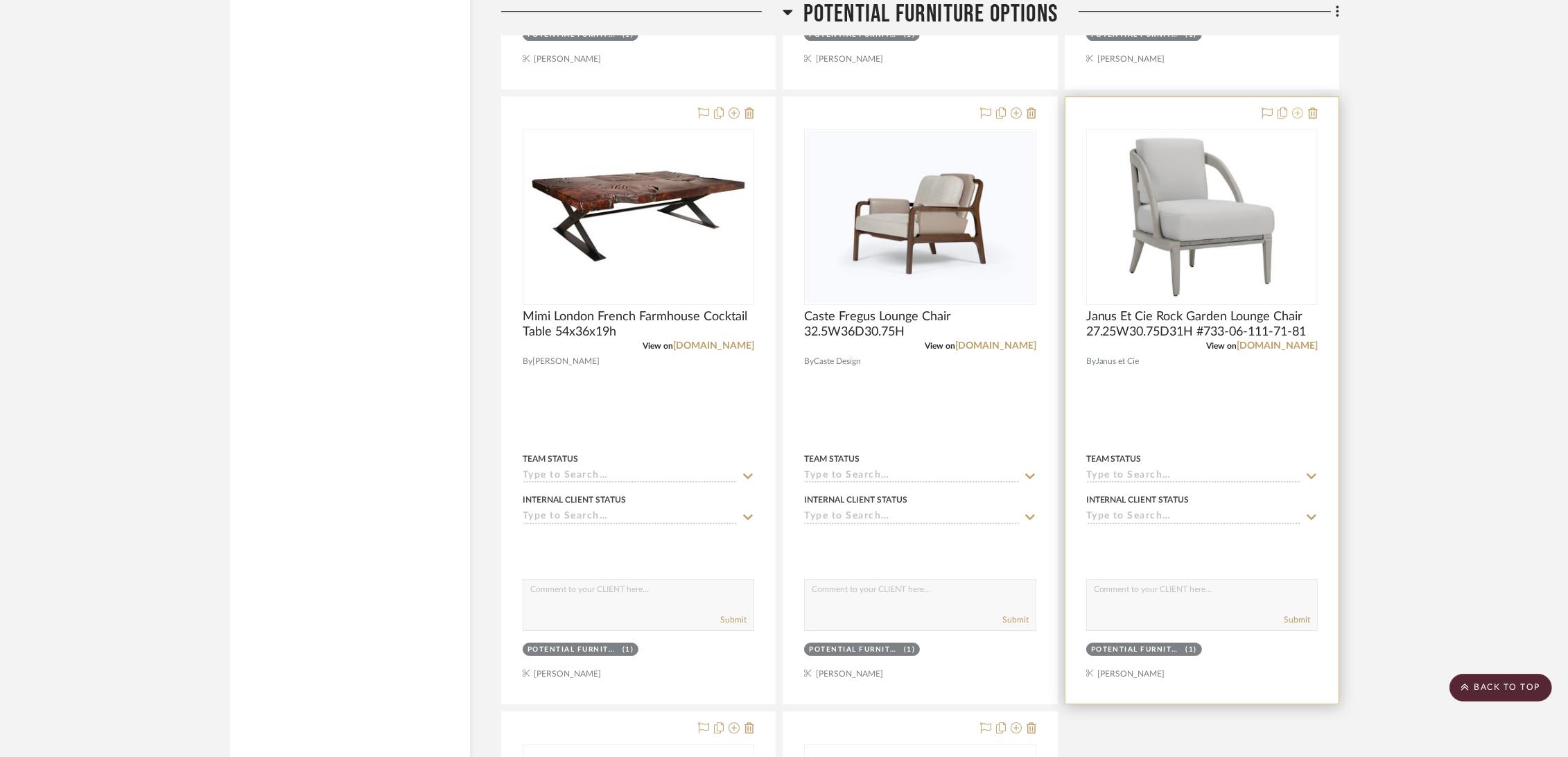
click at [1295, 110] on icon at bounding box center [1296, 112] width 11 height 11
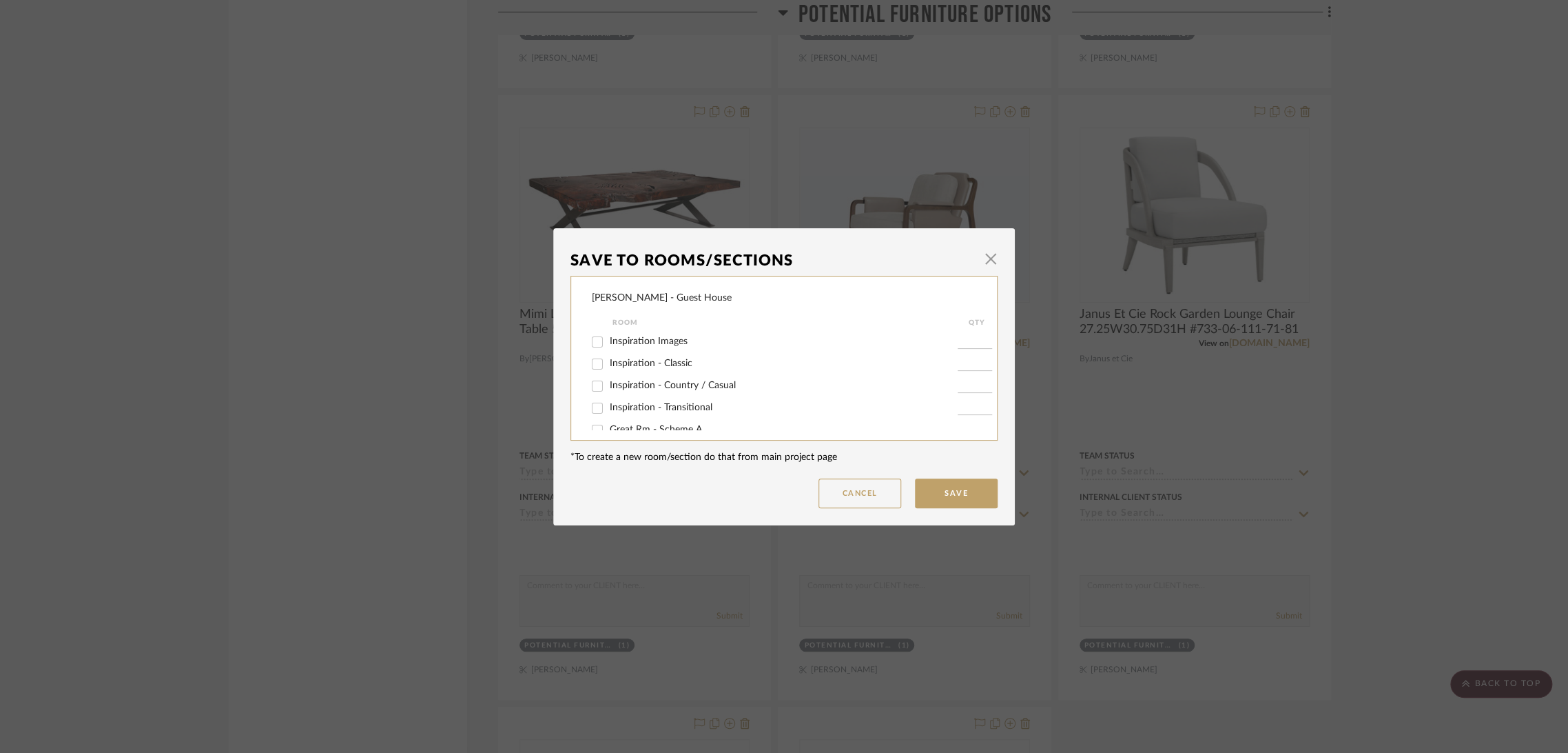
scroll to position [148, 0]
click at [658, 351] on span "Screen Porch - Scheme B" at bounding box center [664, 349] width 109 height 10
click at [609, 351] on input "Screen Porch - Scheme B" at bounding box center [597, 349] width 23 height 23
checkbox input "true"
type input "1"
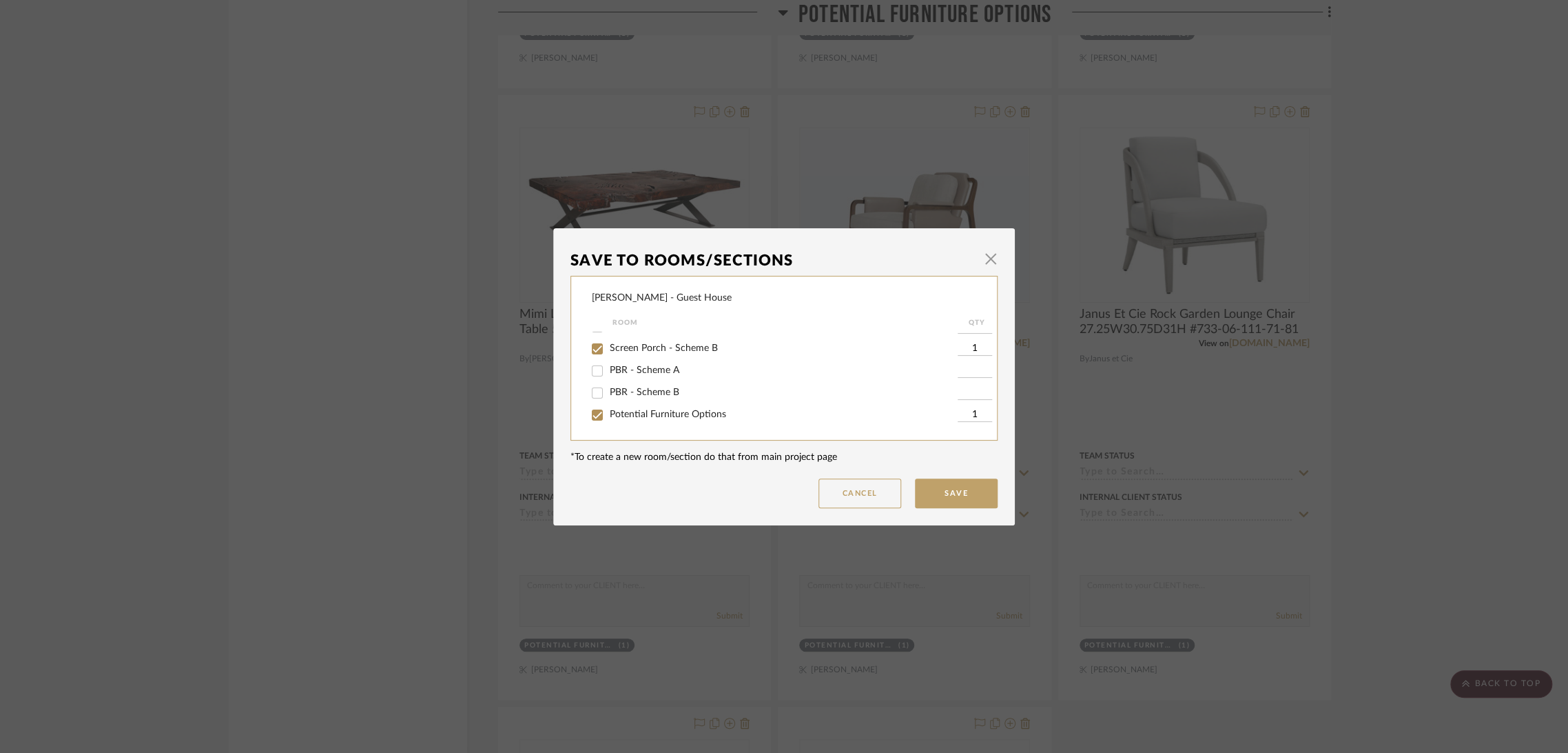
click at [643, 411] on span "Potential Furniture Options" at bounding box center [668, 414] width 116 height 10
click at [609, 411] on input "Potential Furniture Options" at bounding box center [597, 415] width 23 height 23
checkbox input "false"
click at [932, 488] on button "Save" at bounding box center [956, 494] width 82 height 29
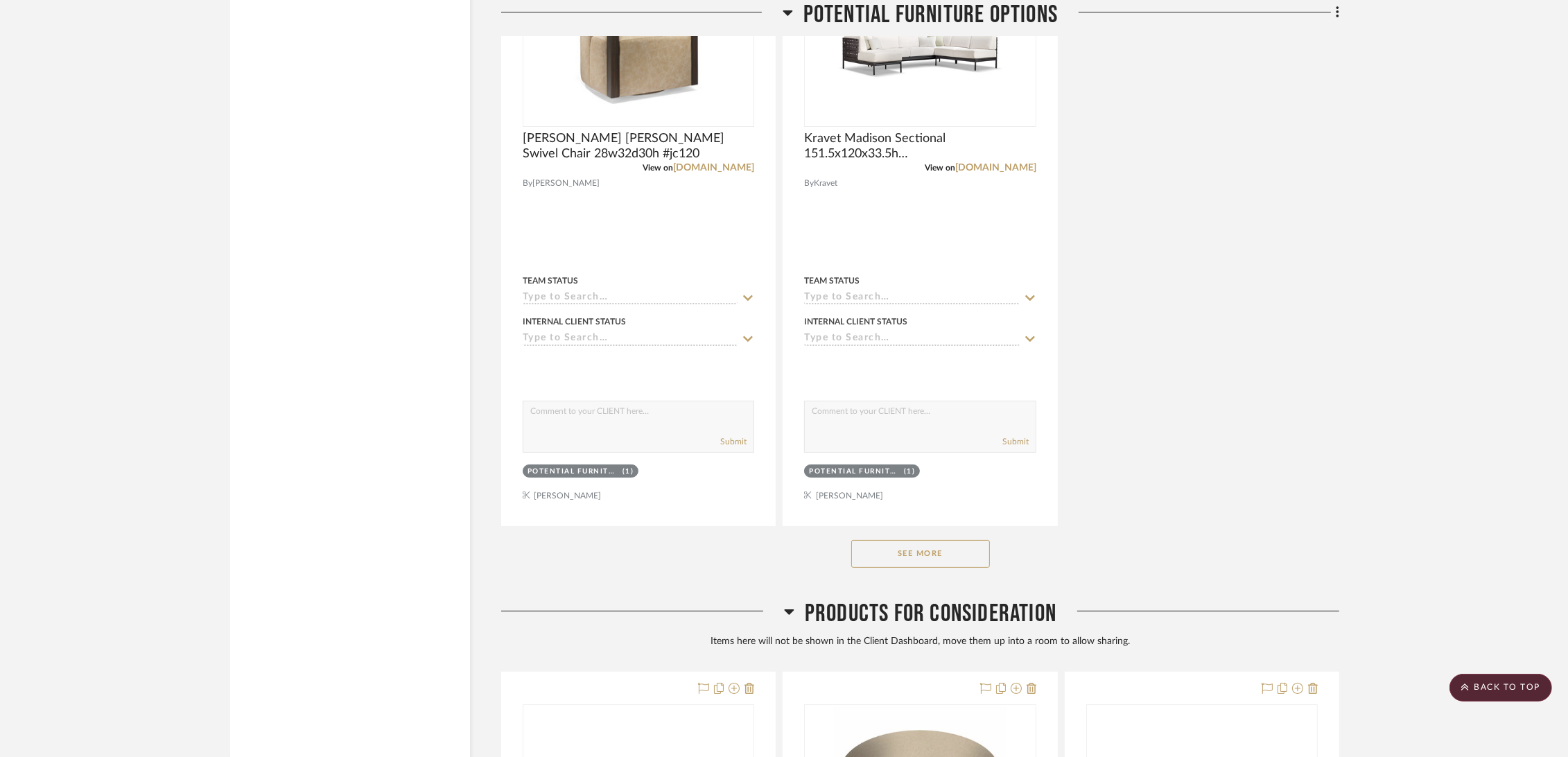
scroll to position [7393, 0]
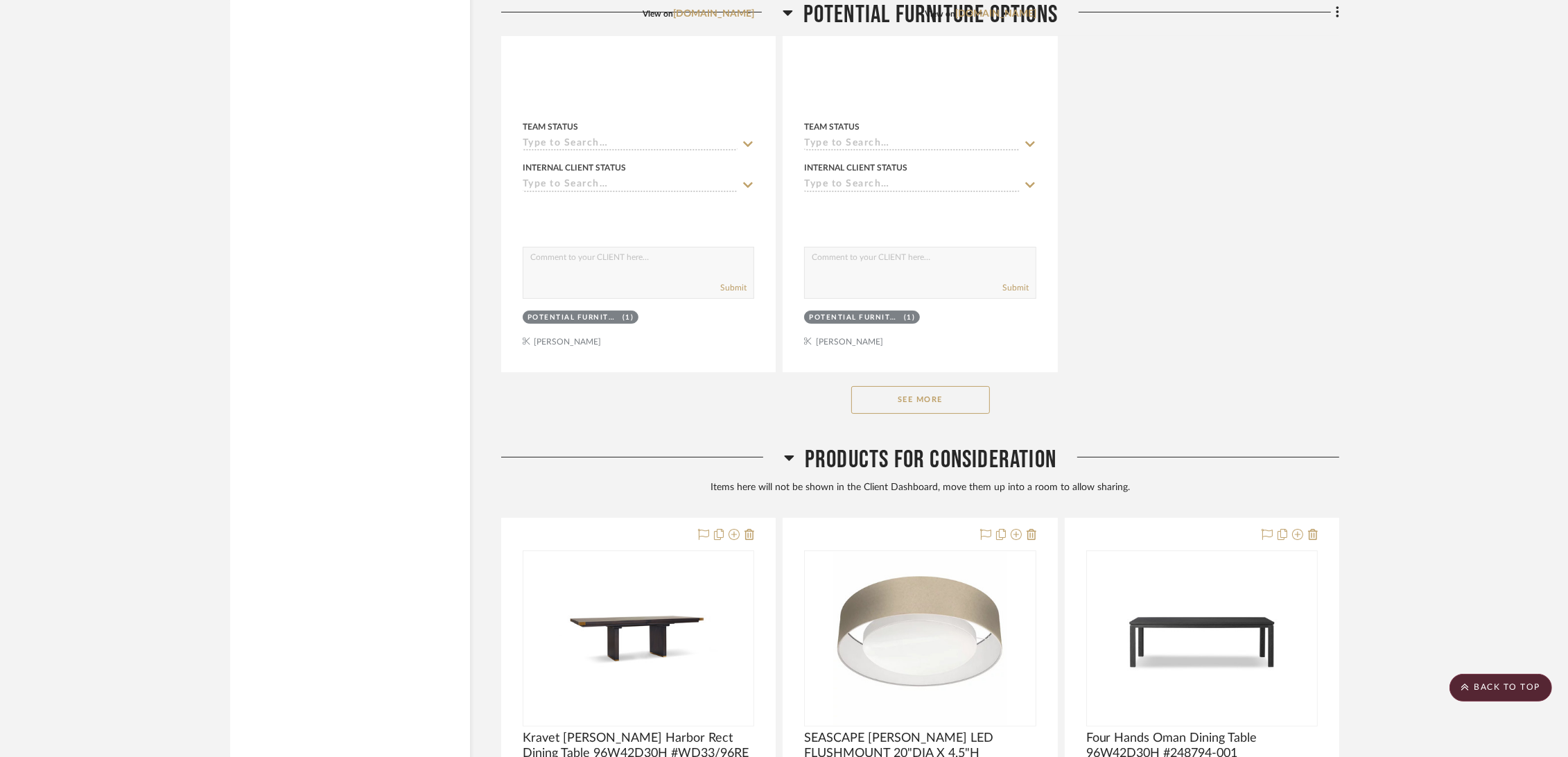
click at [904, 393] on button "See More" at bounding box center [920, 400] width 139 height 28
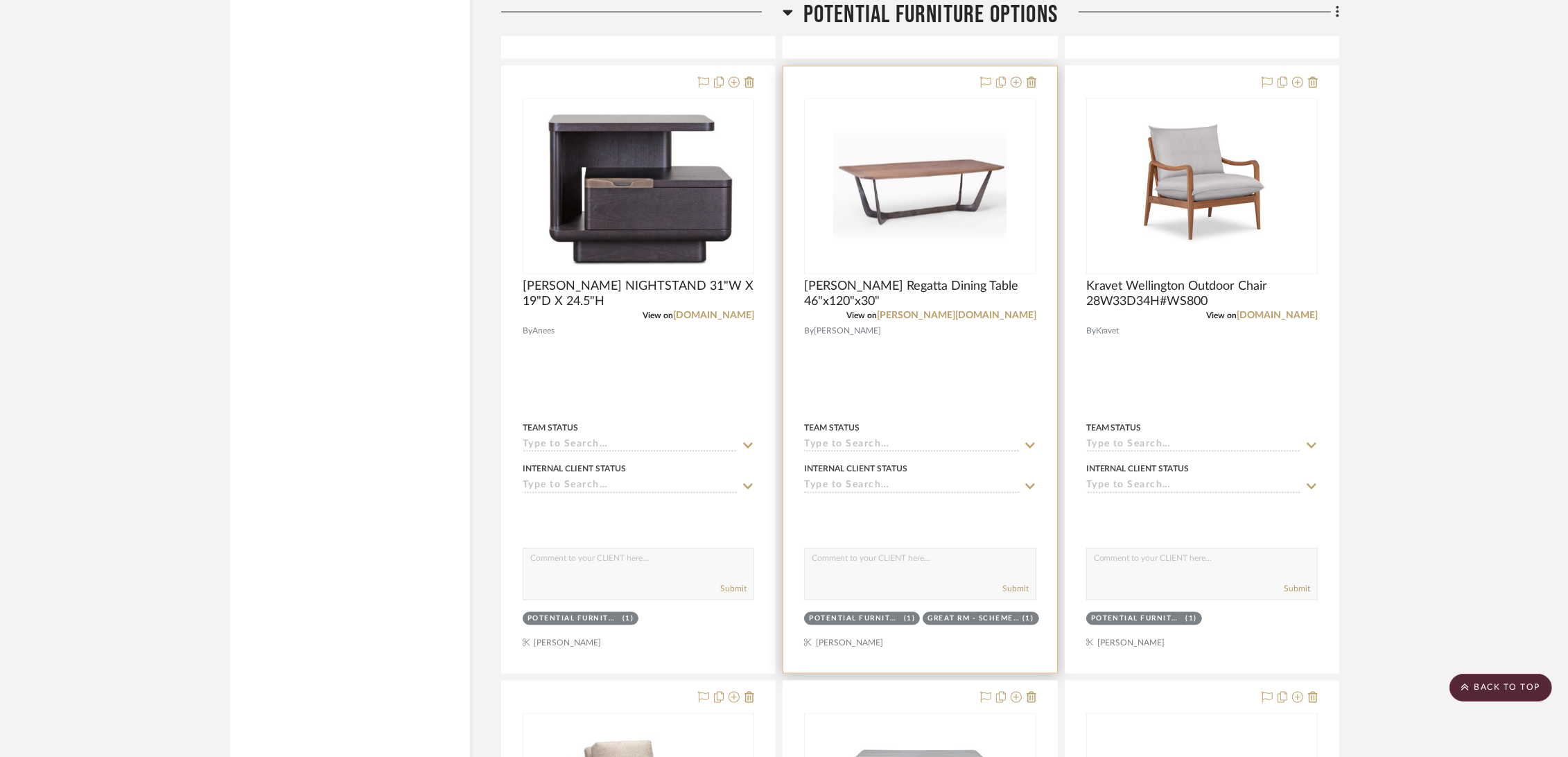
scroll to position [10088, 0]
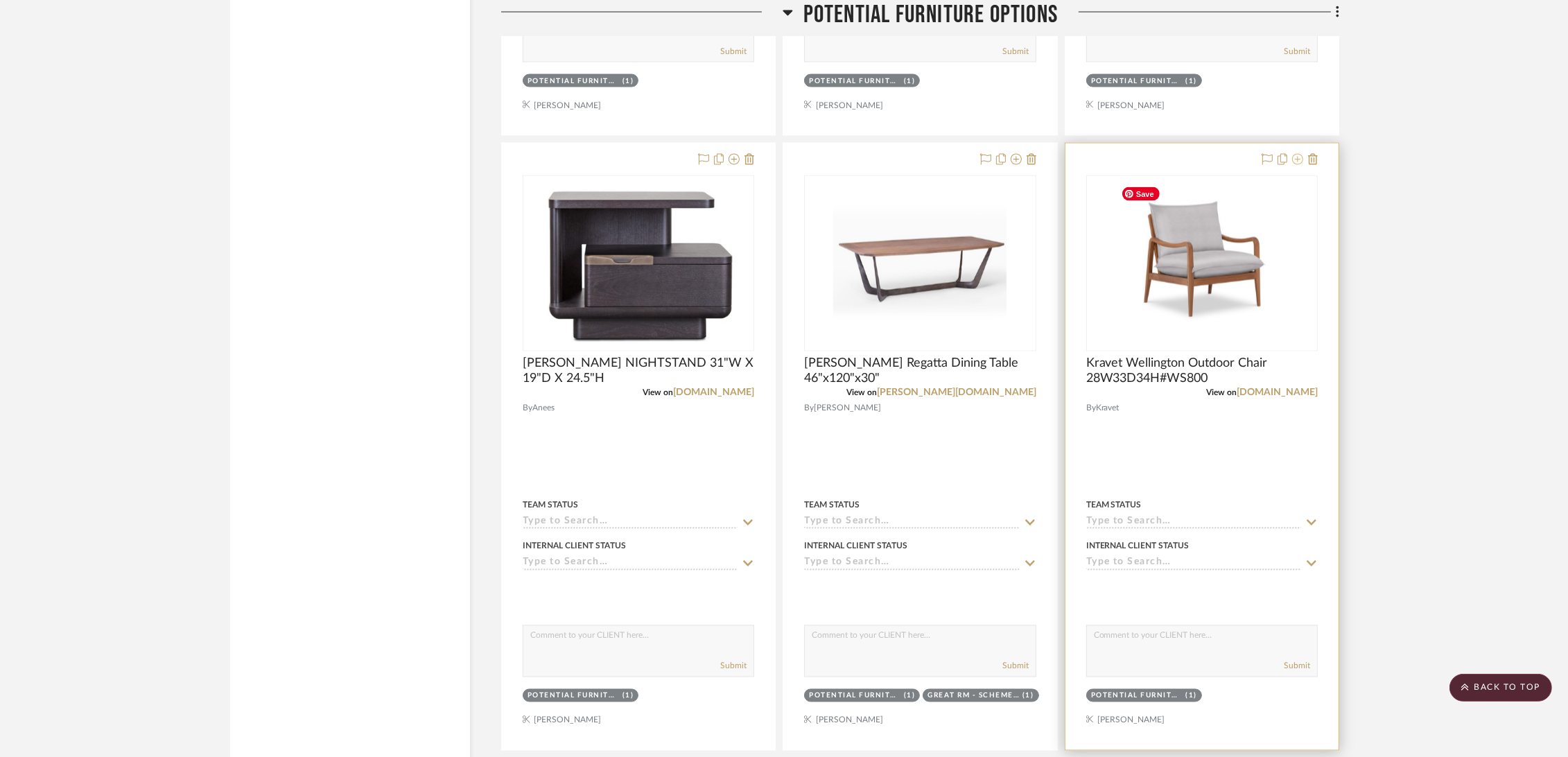
click at [1298, 159] on icon at bounding box center [1296, 158] width 11 height 11
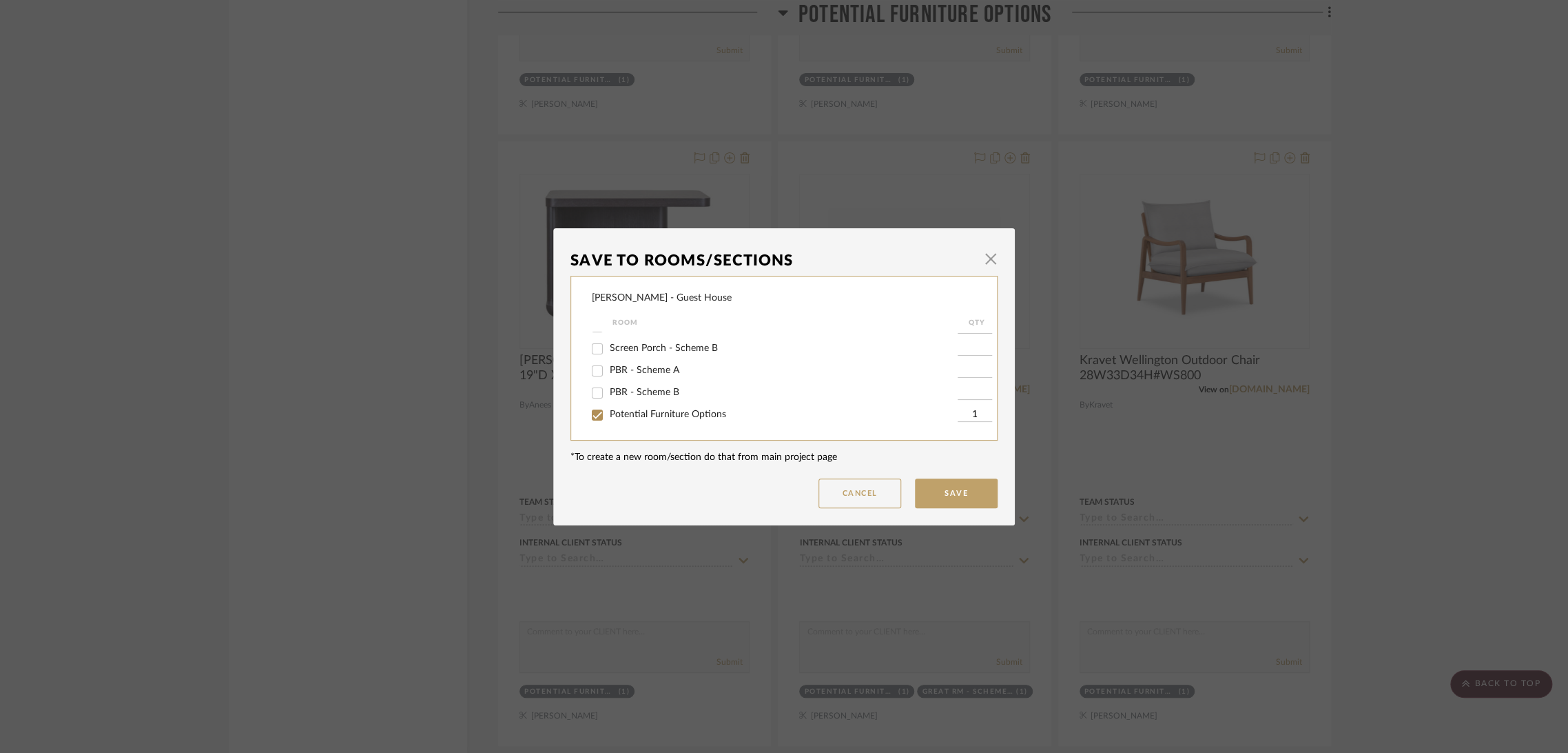
scroll to position [71, 0]
click at [643, 400] on span "Screen Porch - Scheme A" at bounding box center [664, 402] width 109 height 10
click at [609, 400] on input "Screen Porch - Scheme A" at bounding box center [597, 403] width 23 height 23
checkbox input "true"
type input "1"
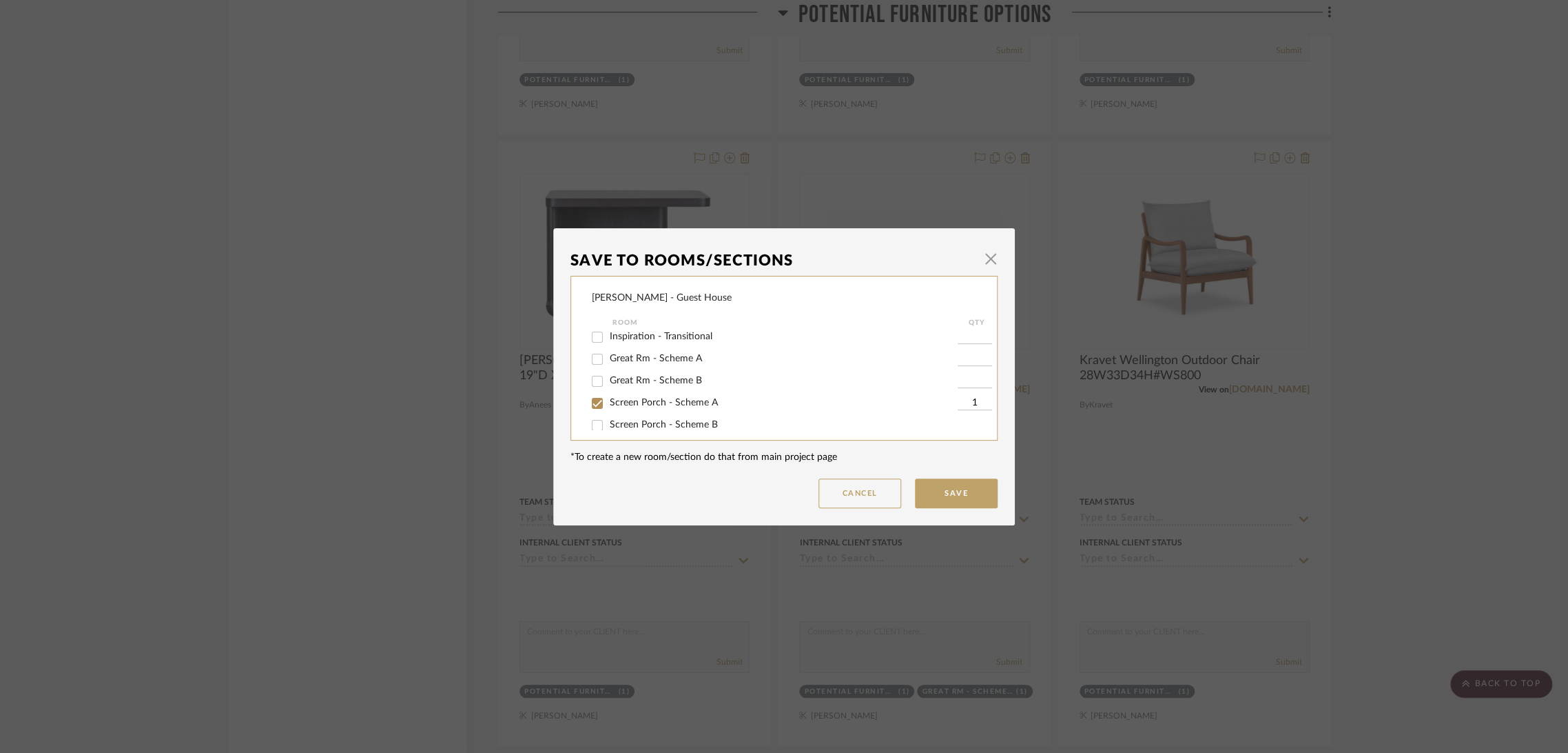
scroll to position [148, 0]
click at [627, 413] on span "Potential Furniture Options" at bounding box center [668, 414] width 116 height 10
click at [609, 413] on input "Potential Furniture Options" at bounding box center [597, 415] width 23 height 23
checkbox input "false"
click at [949, 485] on button "Save" at bounding box center [956, 494] width 82 height 29
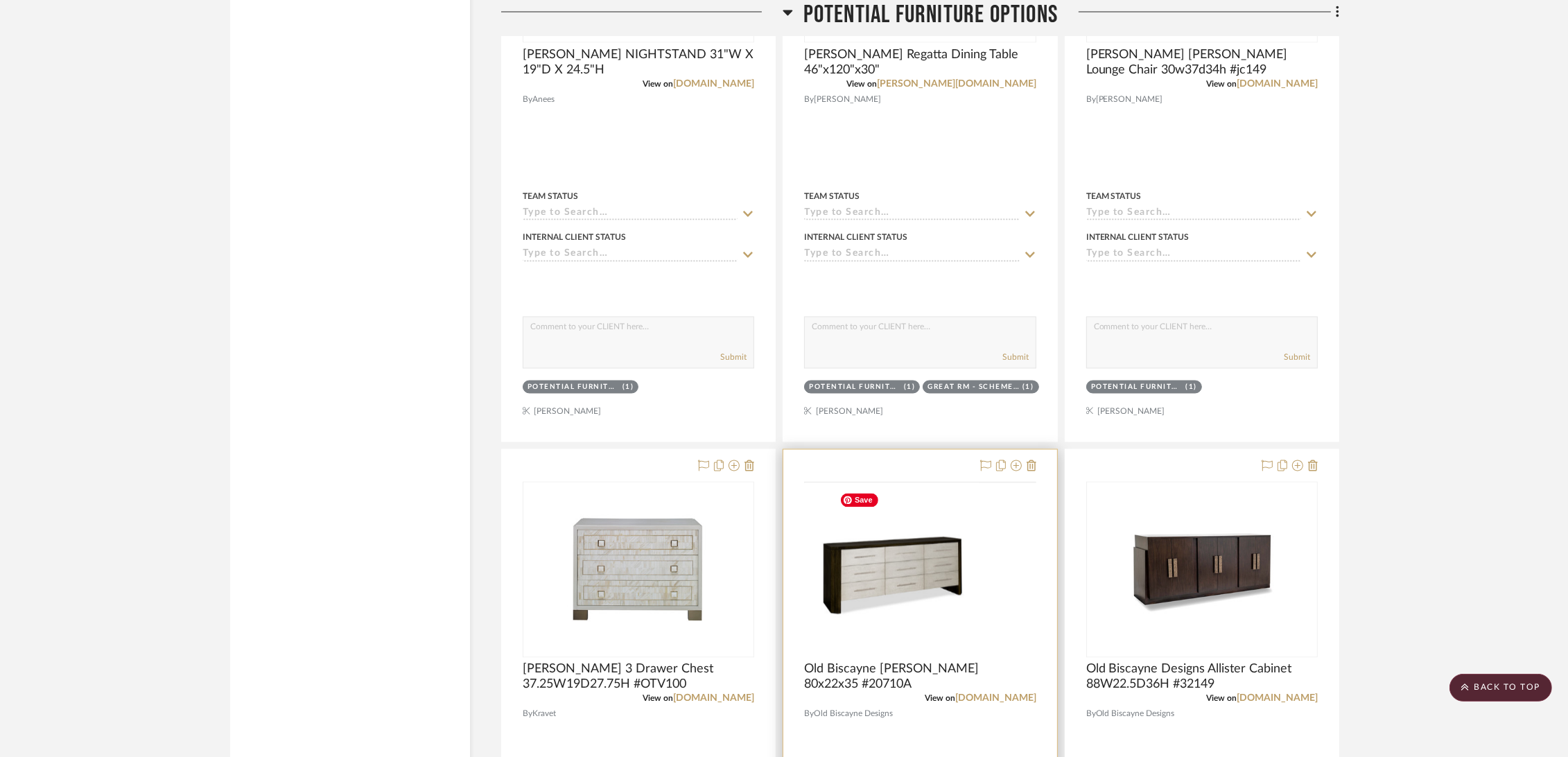
scroll to position [10551, 0]
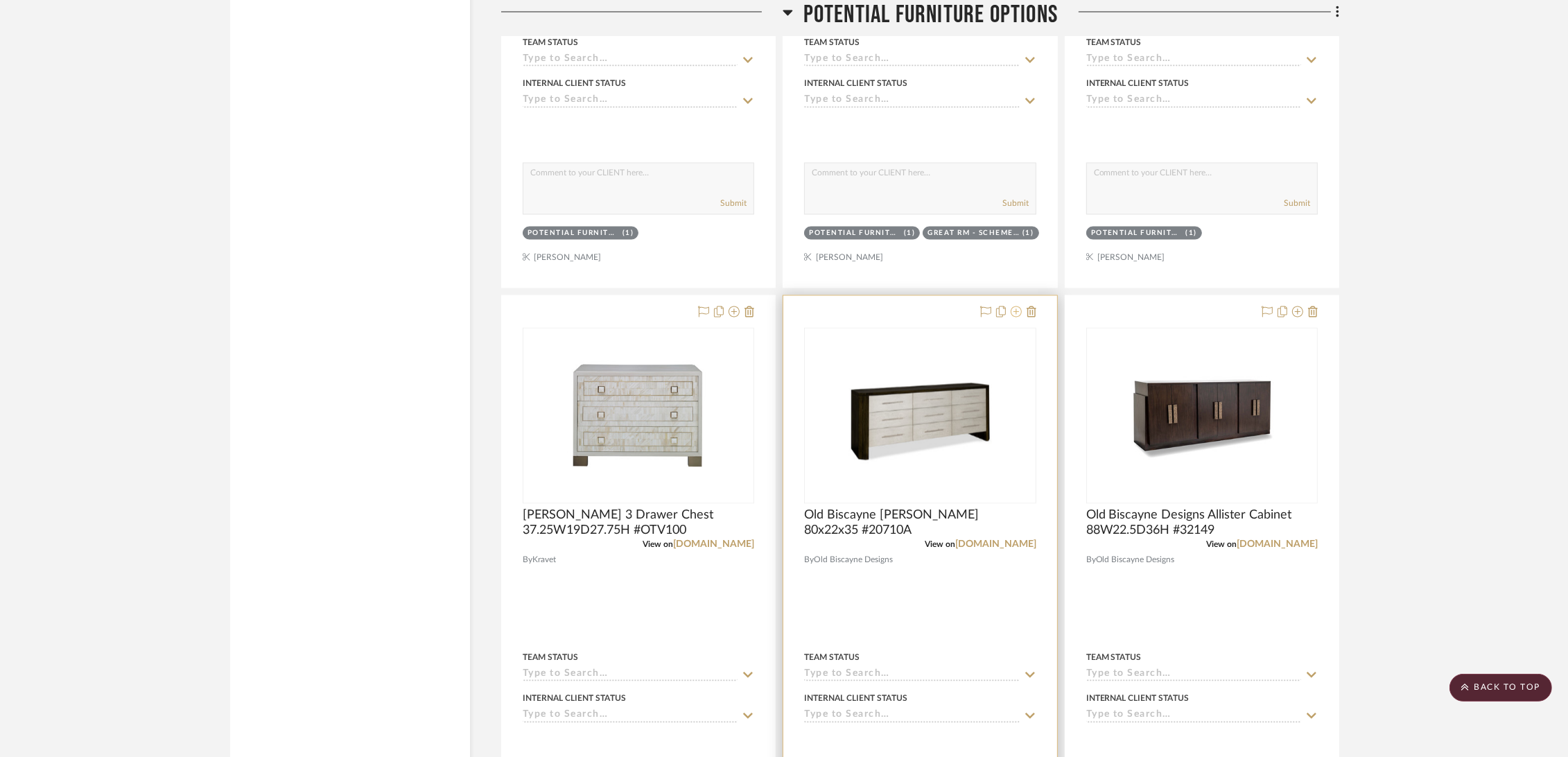
click at [1016, 312] on icon at bounding box center [1016, 311] width 11 height 11
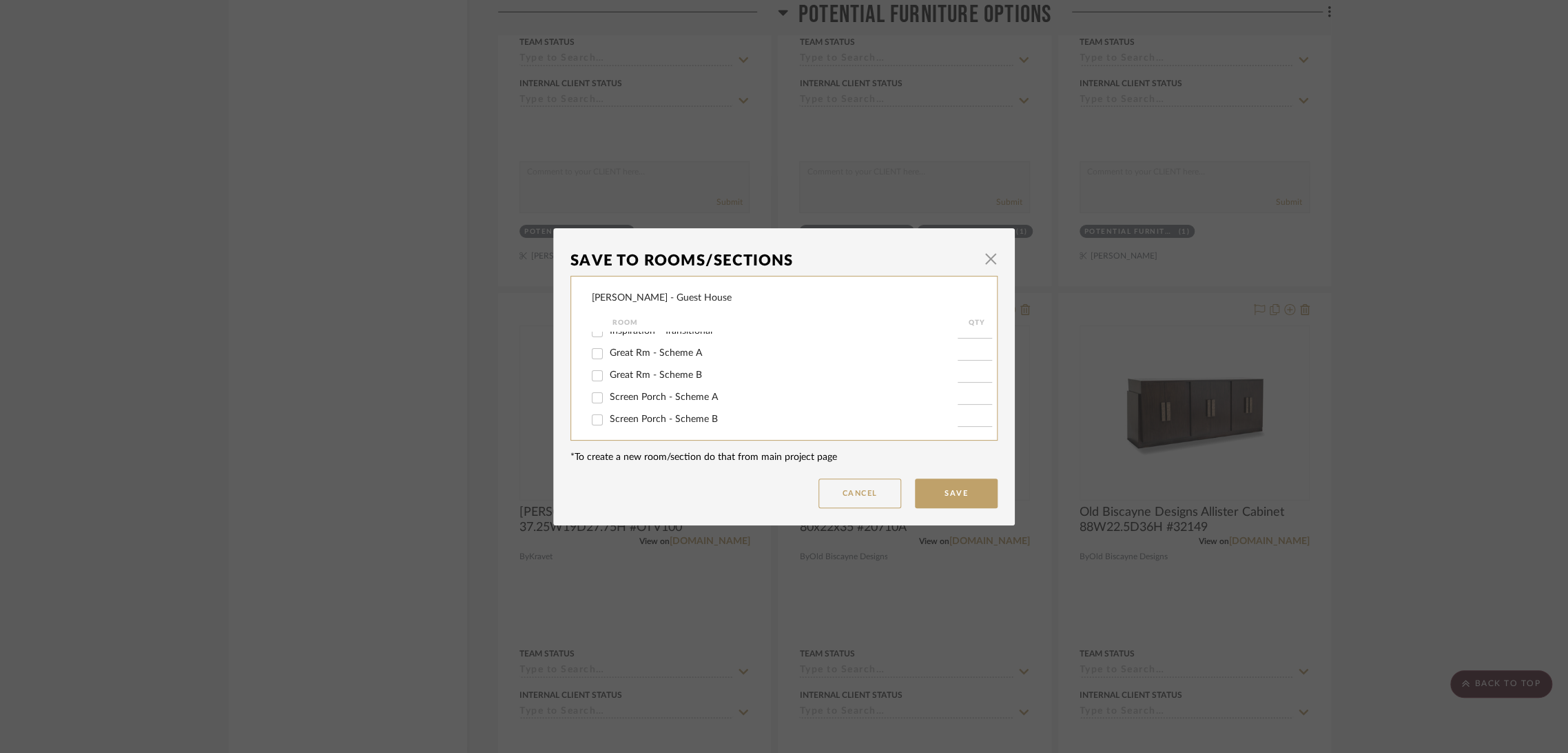
scroll to position [148, 0]
click at [644, 363] on div "PBR - Scheme A" at bounding box center [775, 371] width 366 height 23
click at [645, 371] on span "PBR - Scheme A" at bounding box center [644, 370] width 69 height 10
click at [609, 371] on input "PBR - Scheme A" at bounding box center [597, 371] width 23 height 23
checkbox input "true"
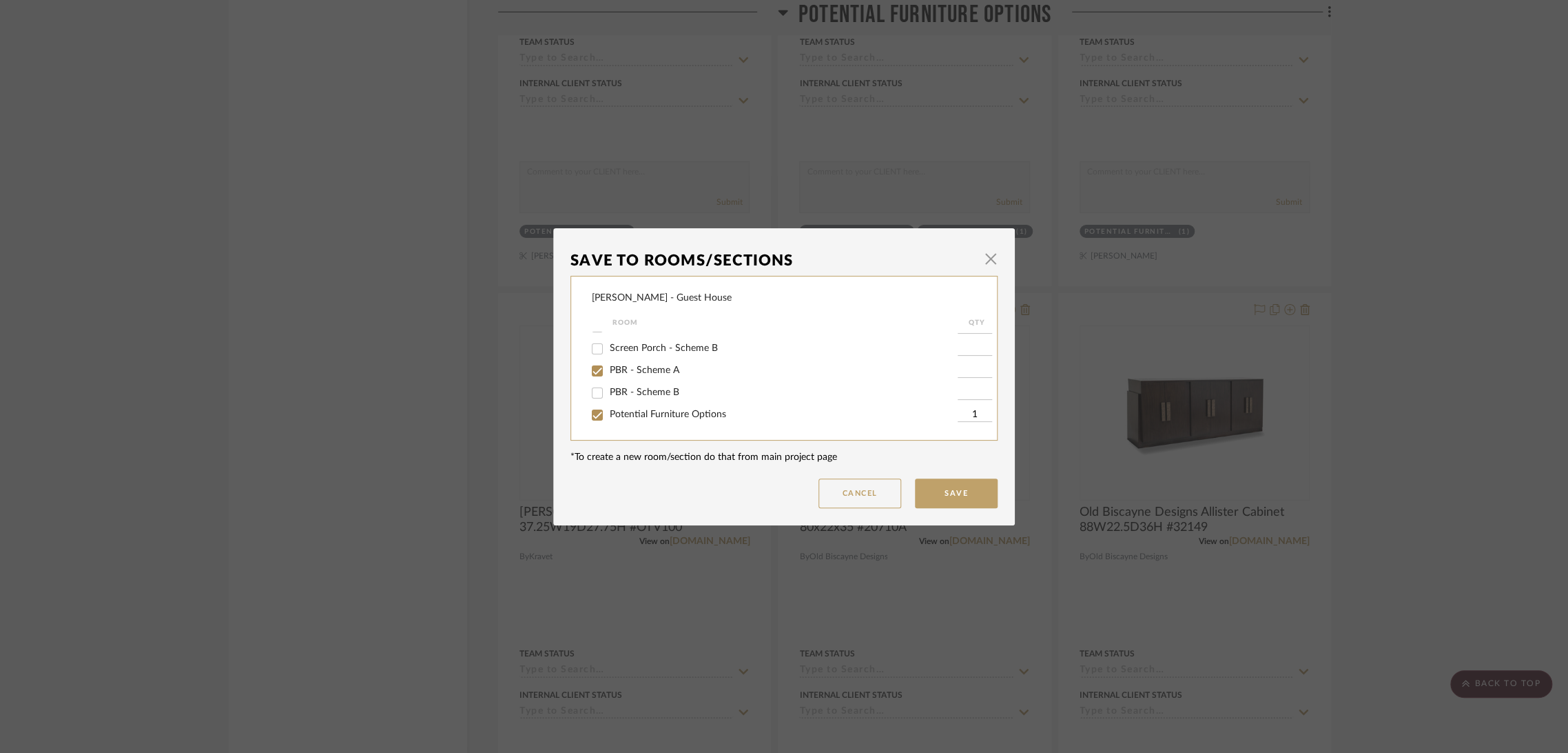
type input "1"
click at [641, 409] on span "Potential Furniture Options" at bounding box center [668, 414] width 116 height 10
click at [609, 409] on input "Potential Furniture Options" at bounding box center [597, 415] width 23 height 23
checkbox input "false"
click at [960, 501] on button "Save" at bounding box center [956, 494] width 82 height 29
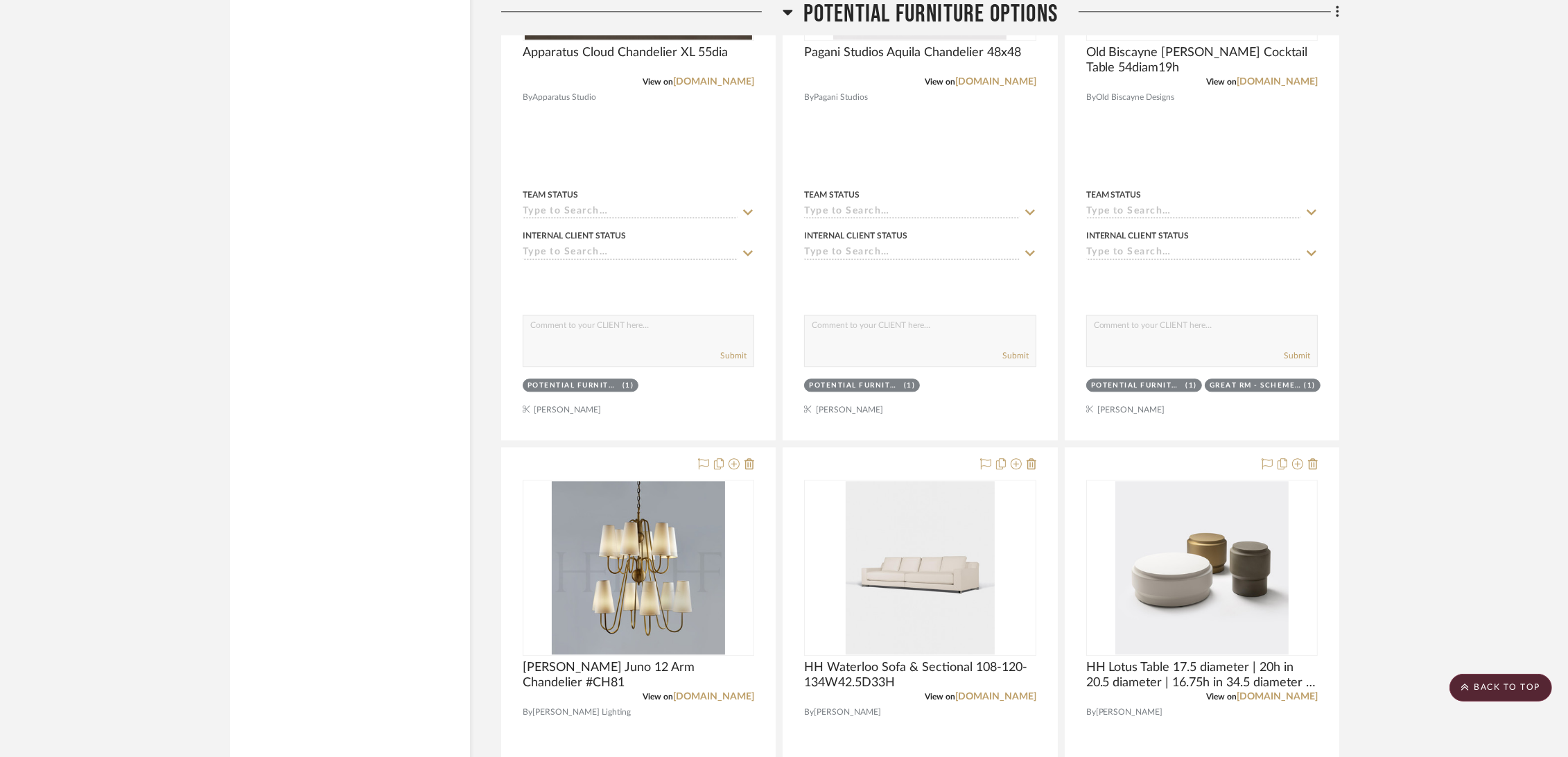
scroll to position [11397, 0]
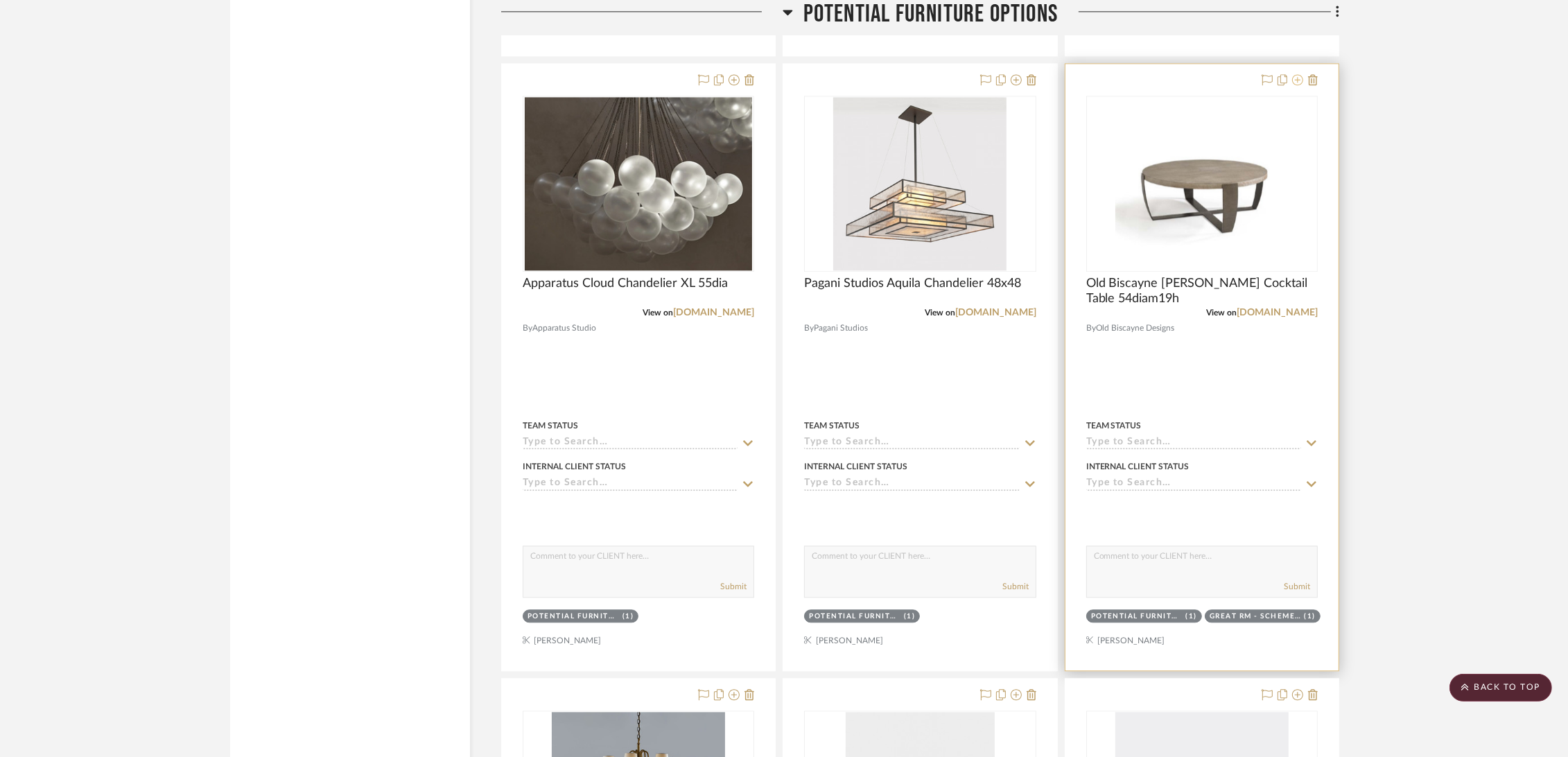
click at [1297, 81] on icon at bounding box center [1296, 79] width 11 height 11
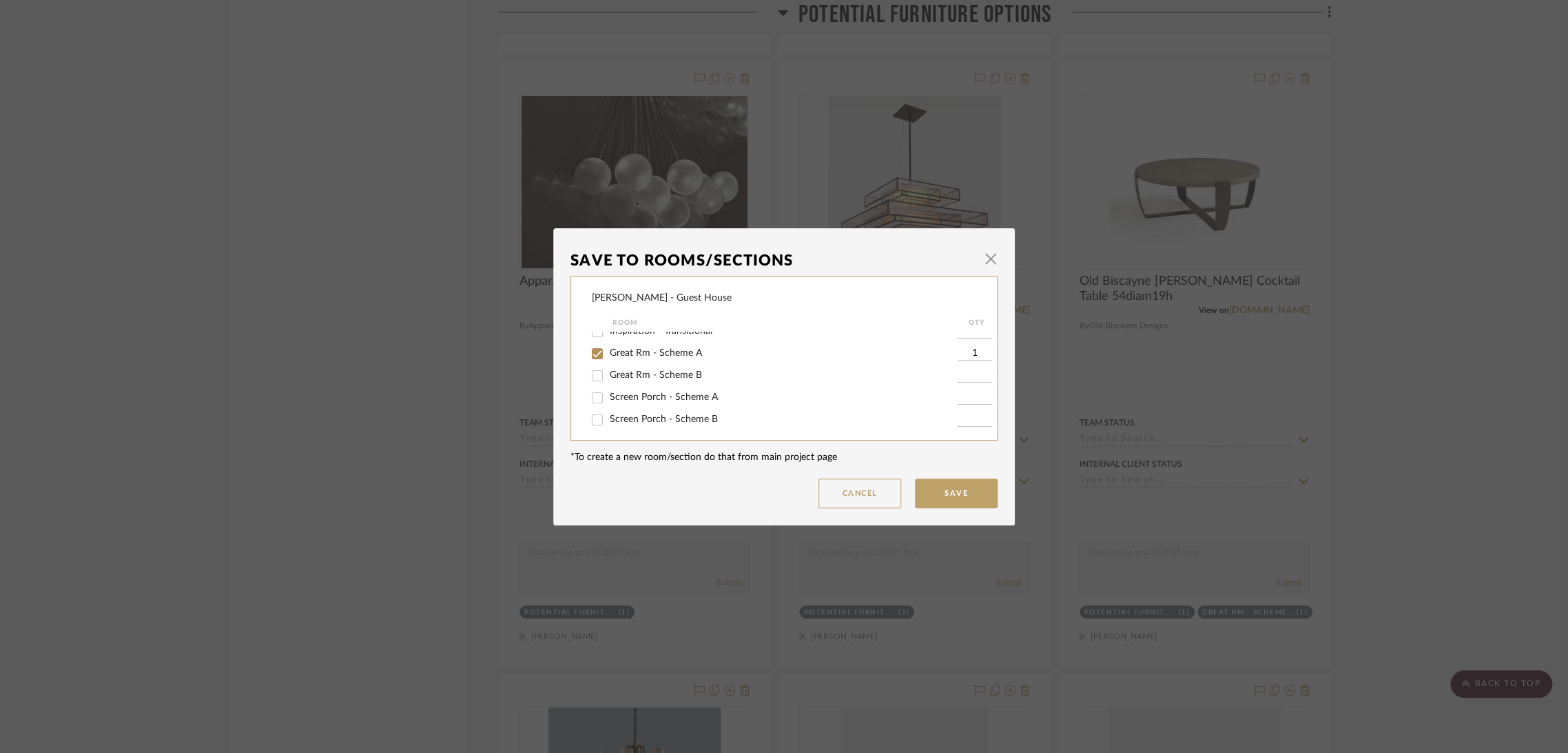
scroll to position [148, 0]
click at [647, 416] on span "Potential Furniture Options" at bounding box center [668, 414] width 116 height 10
click at [609, 416] on input "Potential Furniture Options" at bounding box center [597, 415] width 23 height 23
checkbox input "false"
click at [953, 495] on button "Save" at bounding box center [956, 494] width 82 height 29
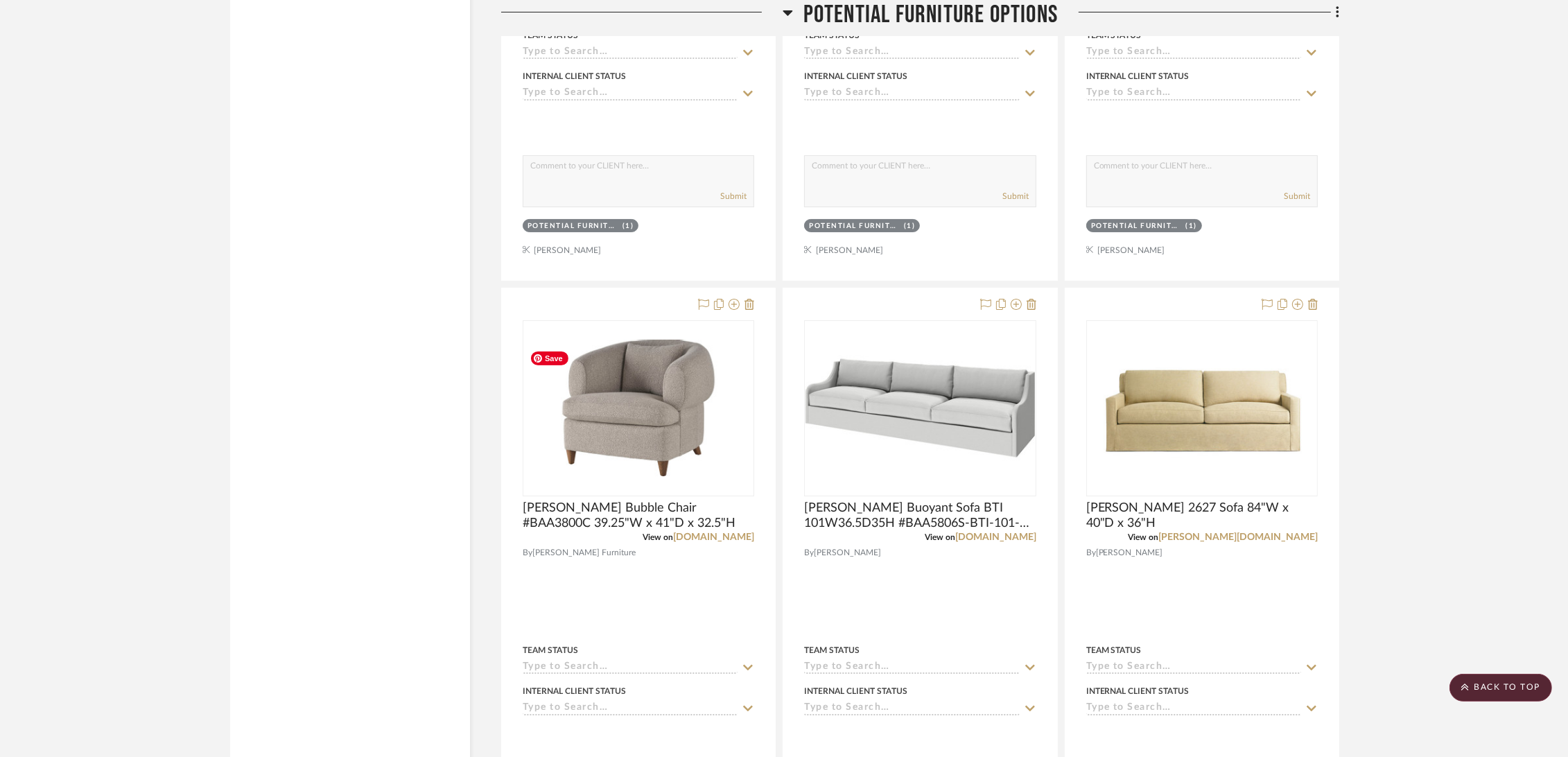
scroll to position [14324, 0]
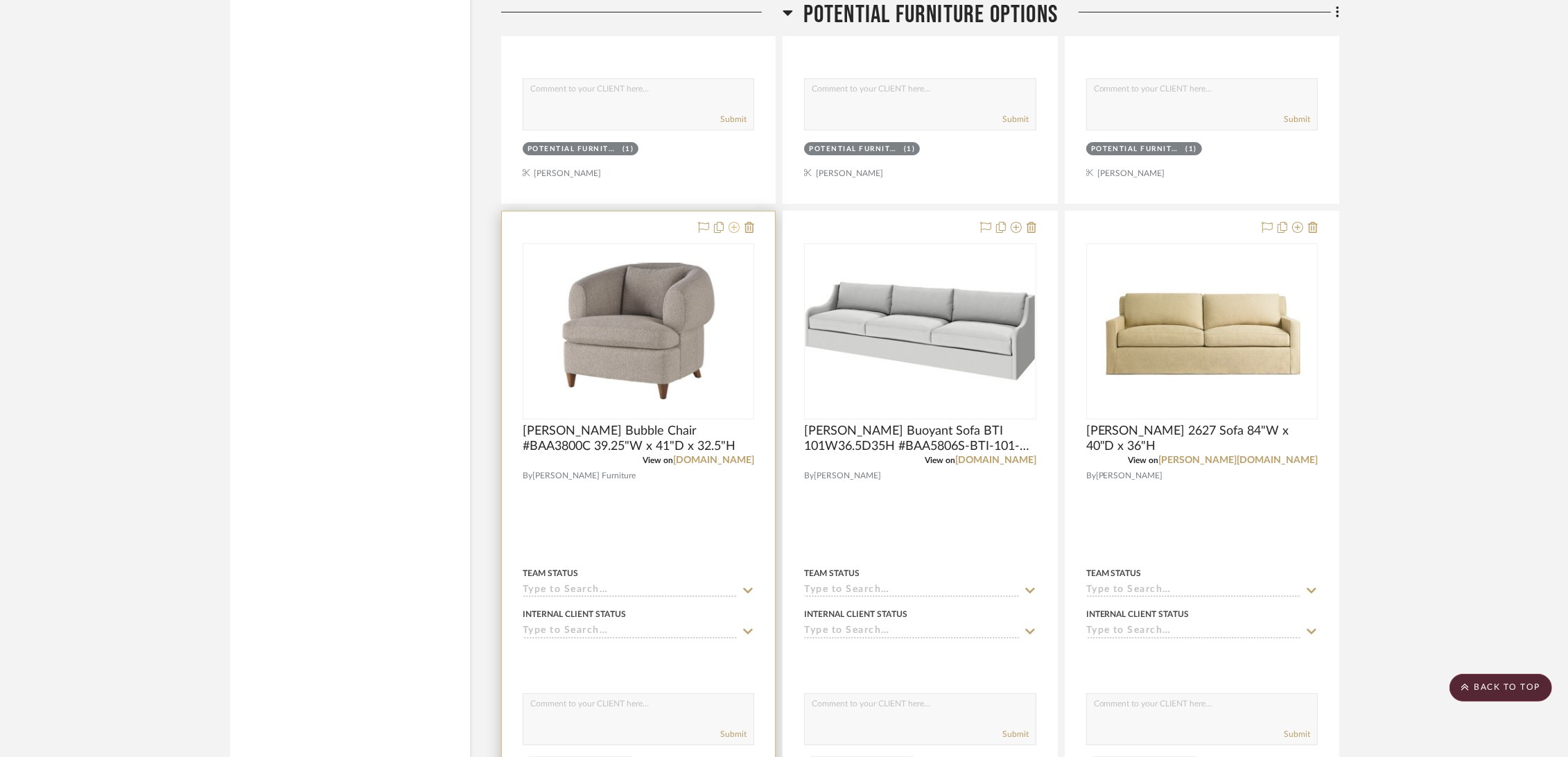
click at [734, 230] on icon at bounding box center [733, 226] width 11 height 11
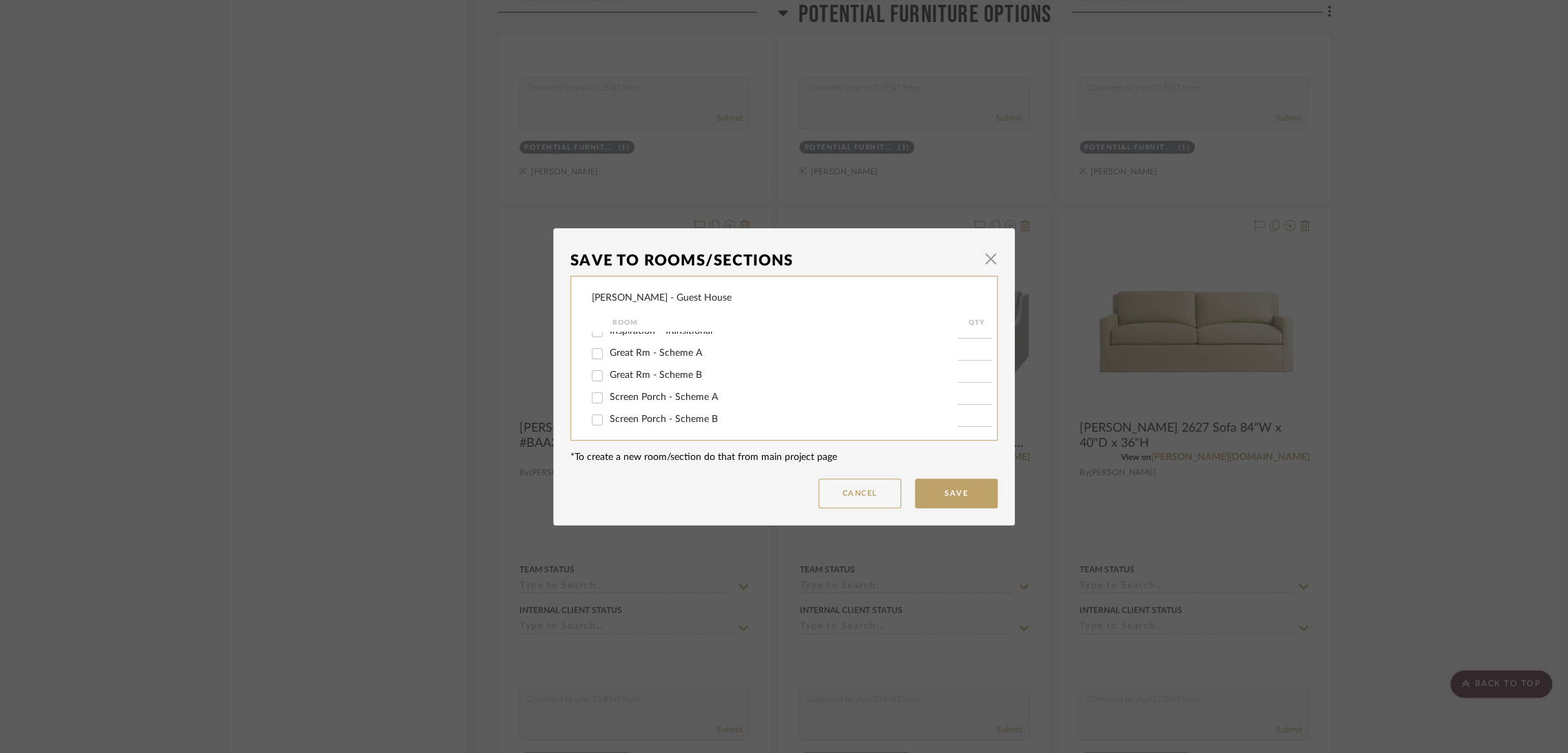
scroll to position [148, 0]
click at [651, 363] on div "PBR - Scheme A" at bounding box center [775, 371] width 366 height 23
drag, startPoint x: 649, startPoint y: 369, endPoint x: 648, endPoint y: 378, distance: 9.1
click at [648, 370] on span "PBR - Scheme A" at bounding box center [644, 370] width 69 height 10
click at [609, 370] on input "PBR - Scheme A" at bounding box center [597, 371] width 23 height 23
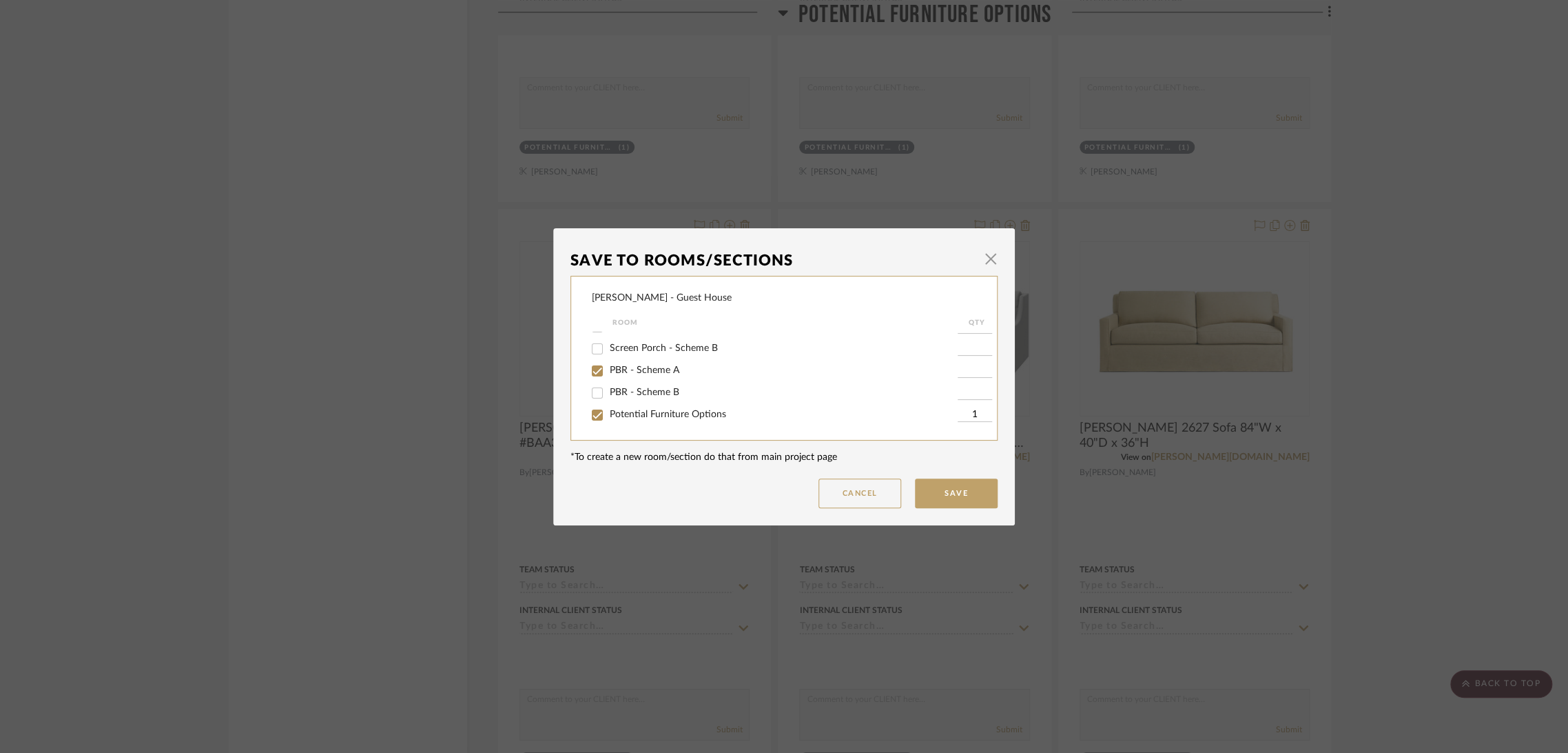
checkbox input "true"
type input "1"
click at [643, 408] on div "Potential Furniture Options" at bounding box center [775, 415] width 366 height 23
click at [643, 412] on span "Potential Furniture Options" at bounding box center [668, 414] width 116 height 10
click at [609, 412] on input "Potential Furniture Options" at bounding box center [597, 415] width 23 height 23
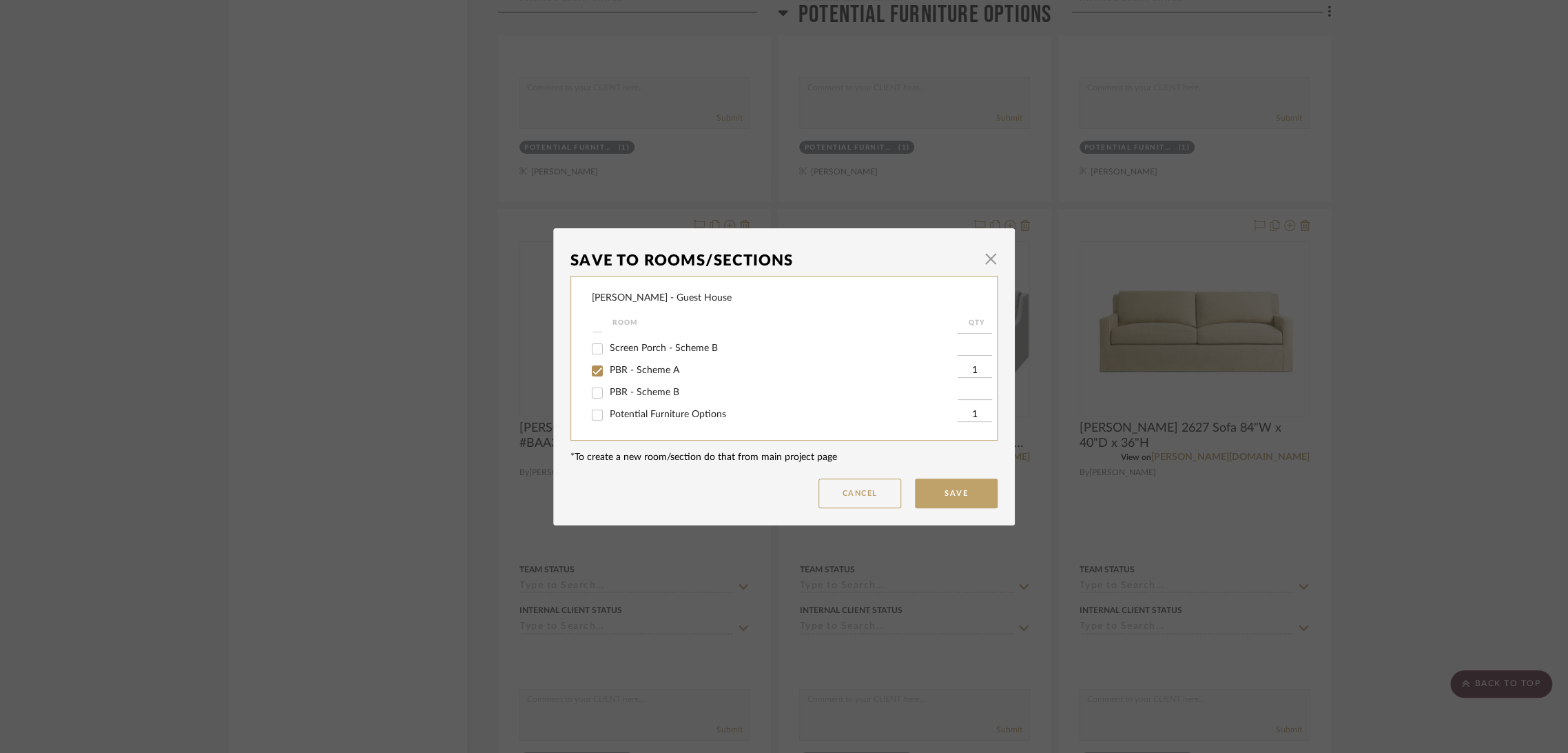
checkbox input "false"
click at [953, 497] on button "Save" at bounding box center [956, 494] width 82 height 29
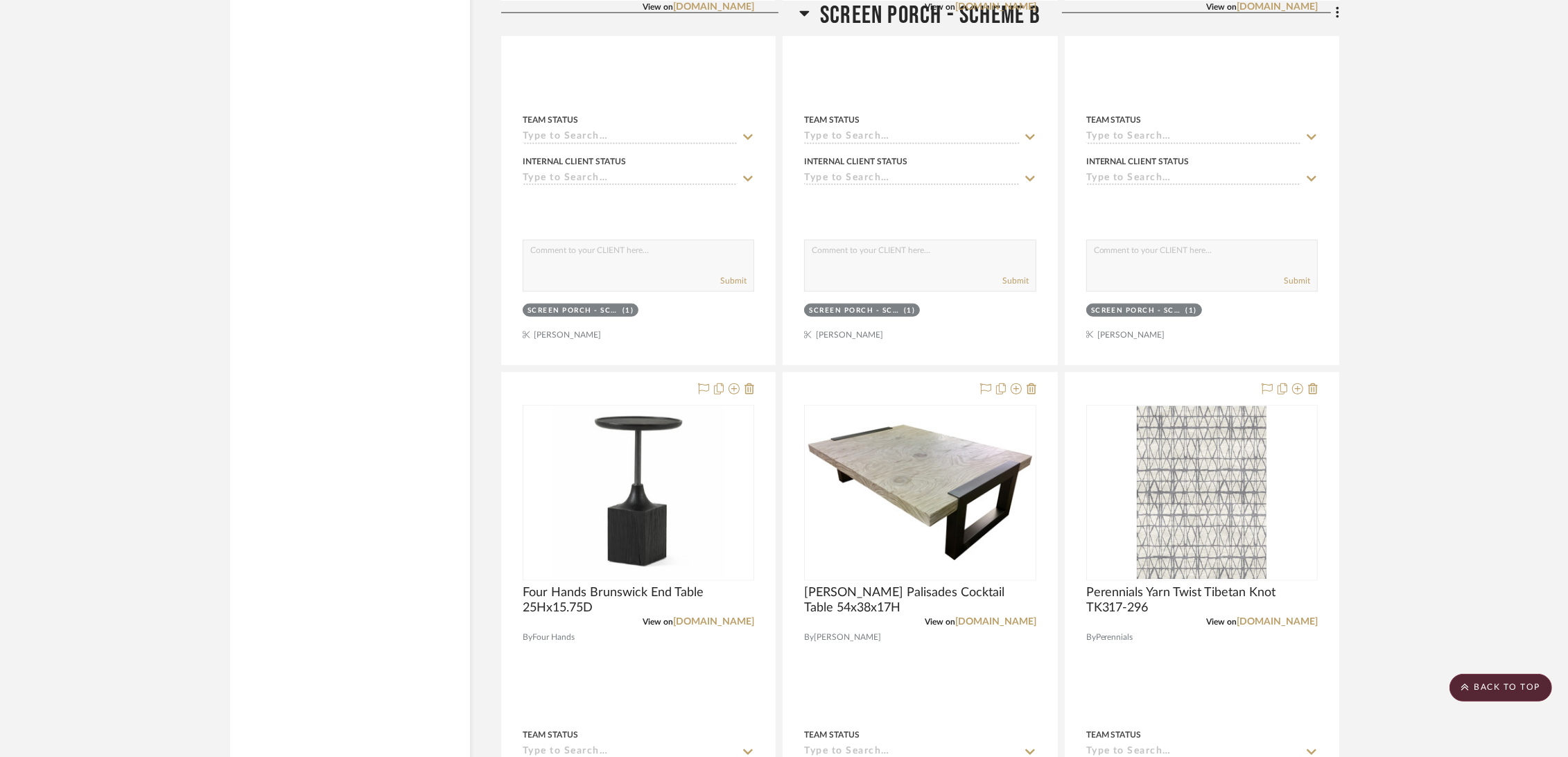
scroll to position [0, 0]
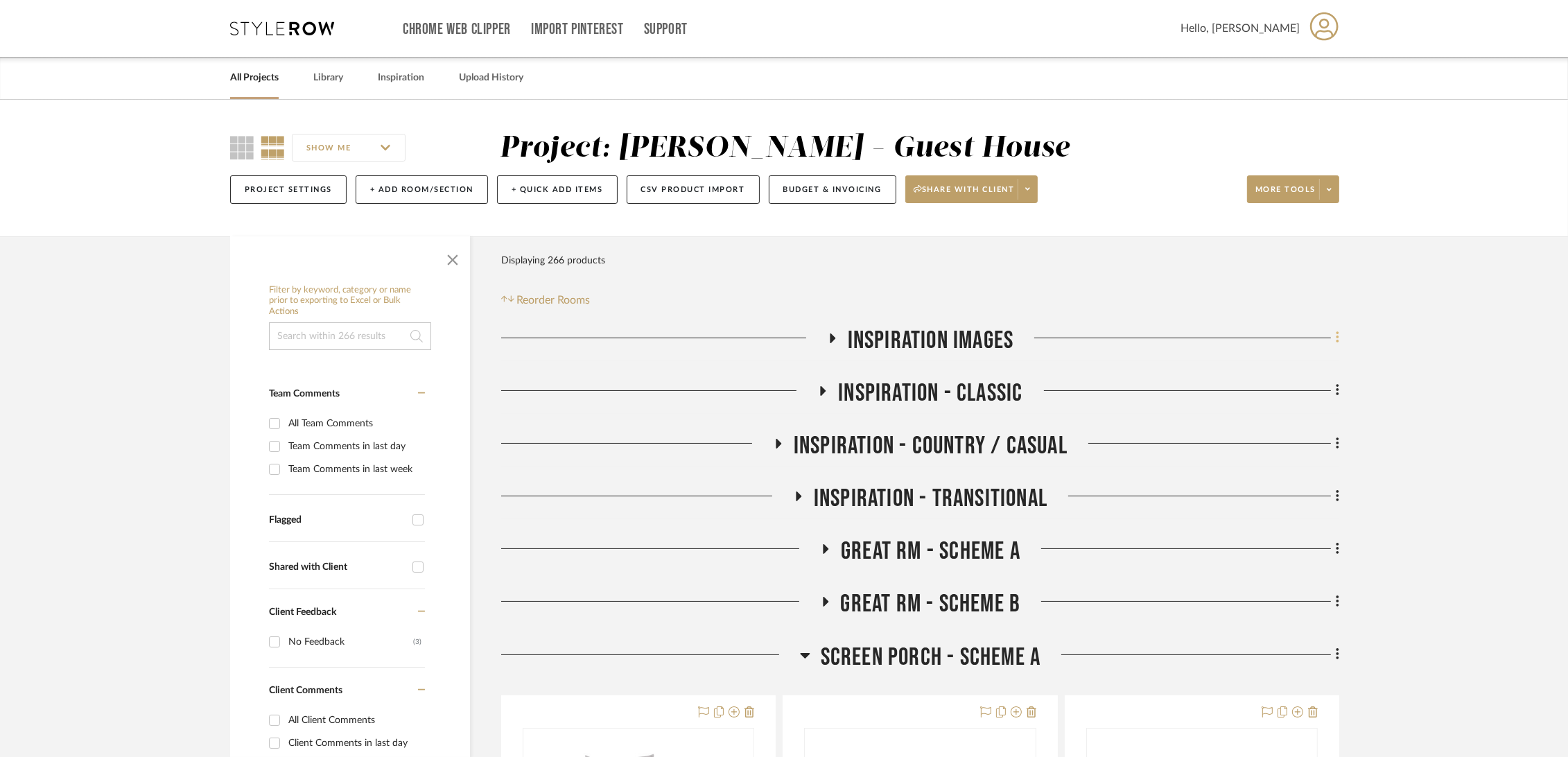
click at [1338, 332] on icon at bounding box center [1337, 338] width 3 height 12
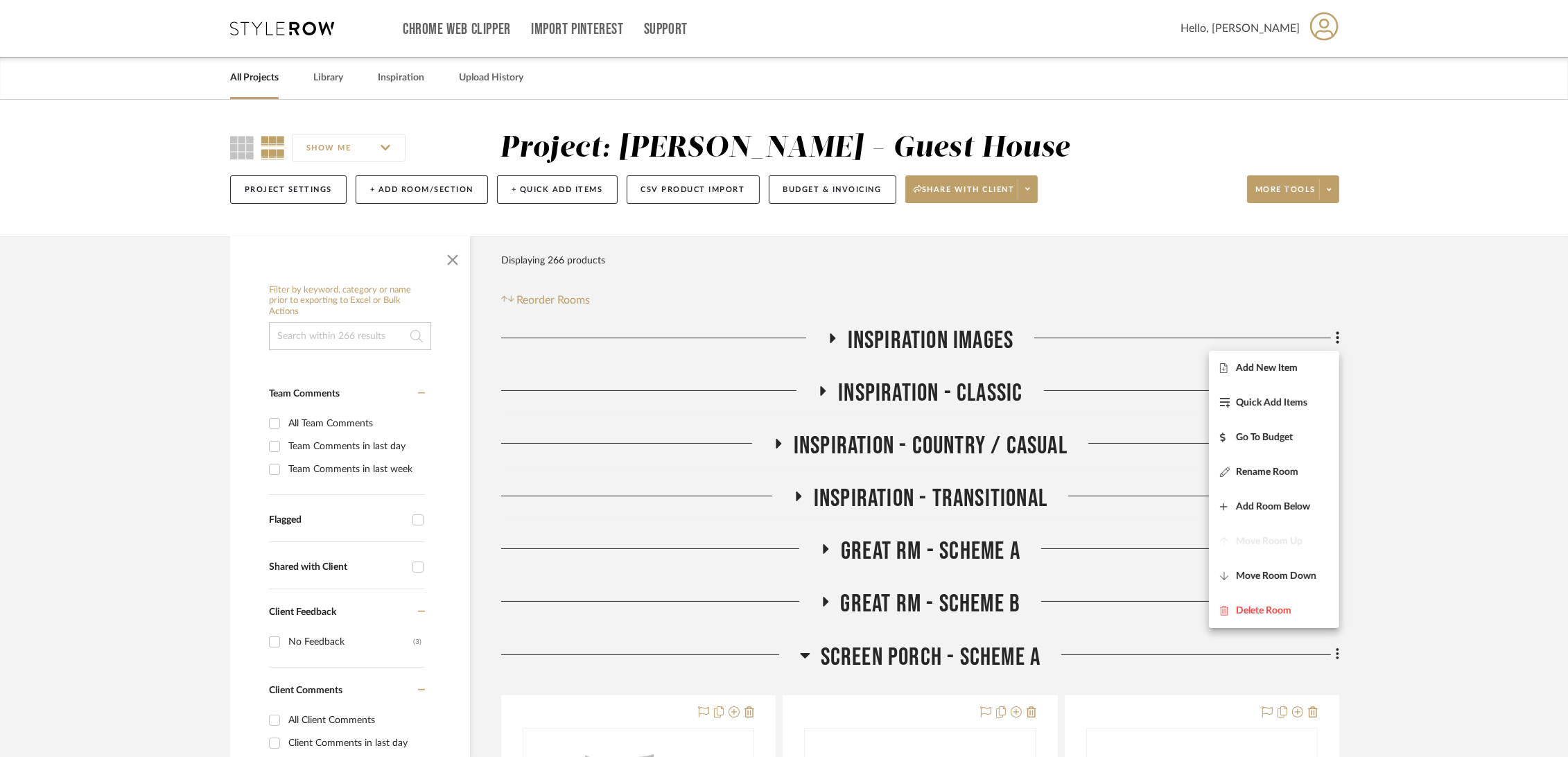
click at [1508, 470] on div at bounding box center [784, 378] width 1568 height 757
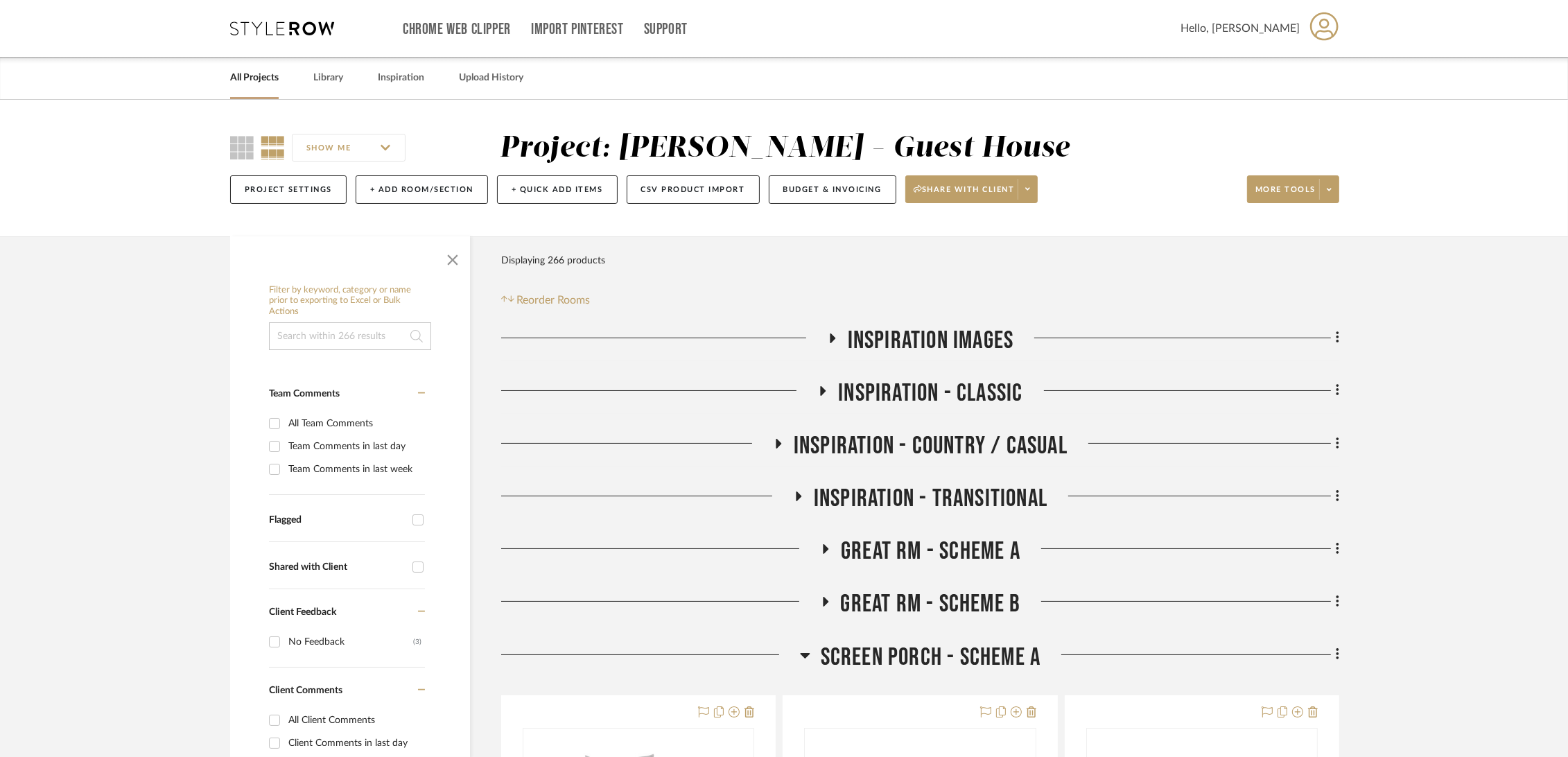
click at [245, 72] on link "All Projects" at bounding box center [254, 78] width 48 height 19
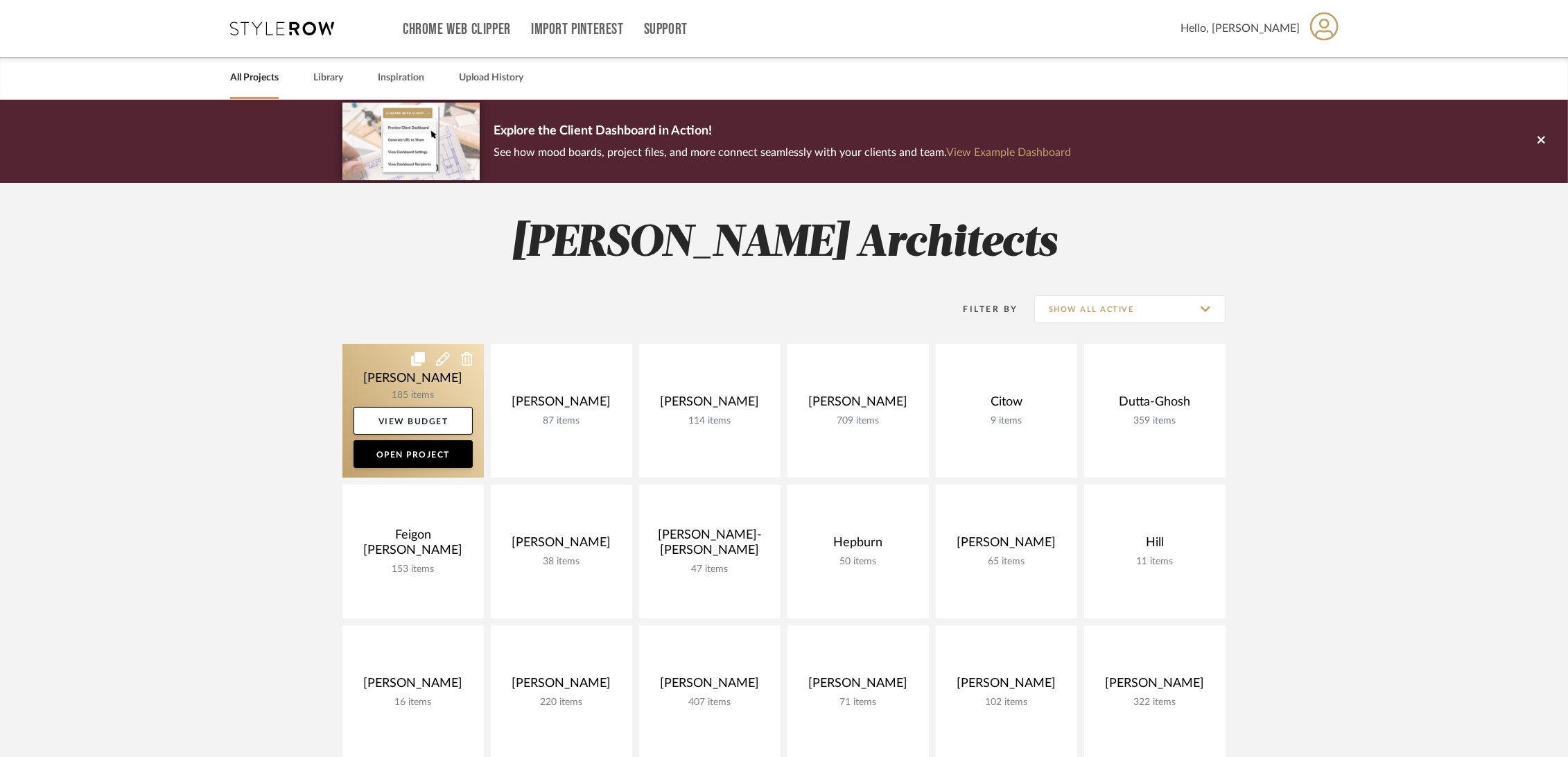
click at [365, 371] on link at bounding box center [413, 410] width 142 height 134
